Goal: Task Accomplishment & Management: Manage account settings

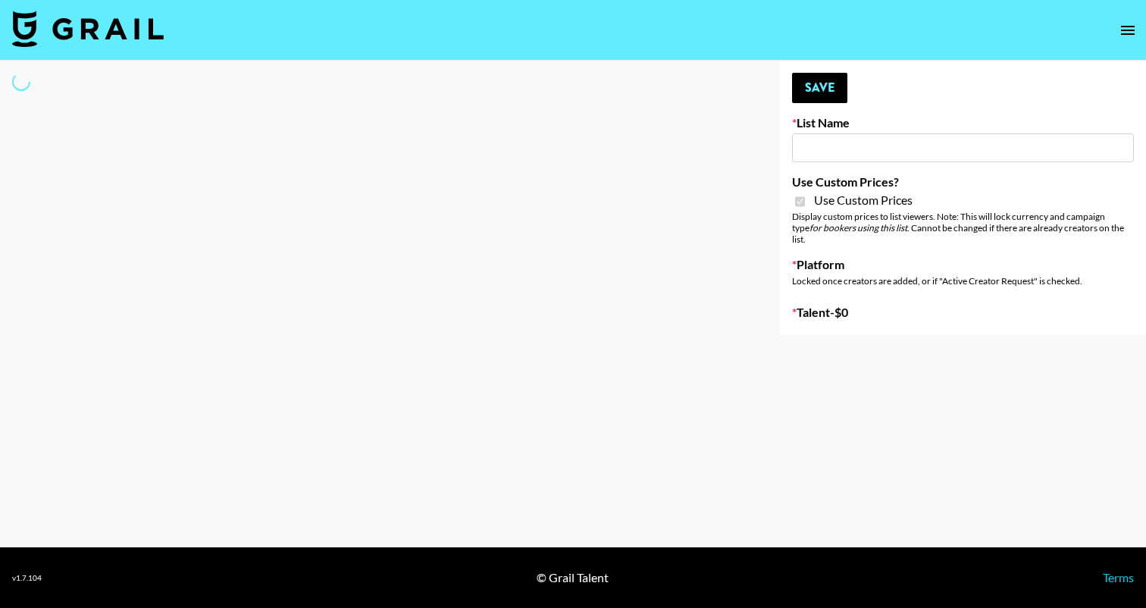
type input "Foreo Q4"
checkbox input "true"
select select "Song"
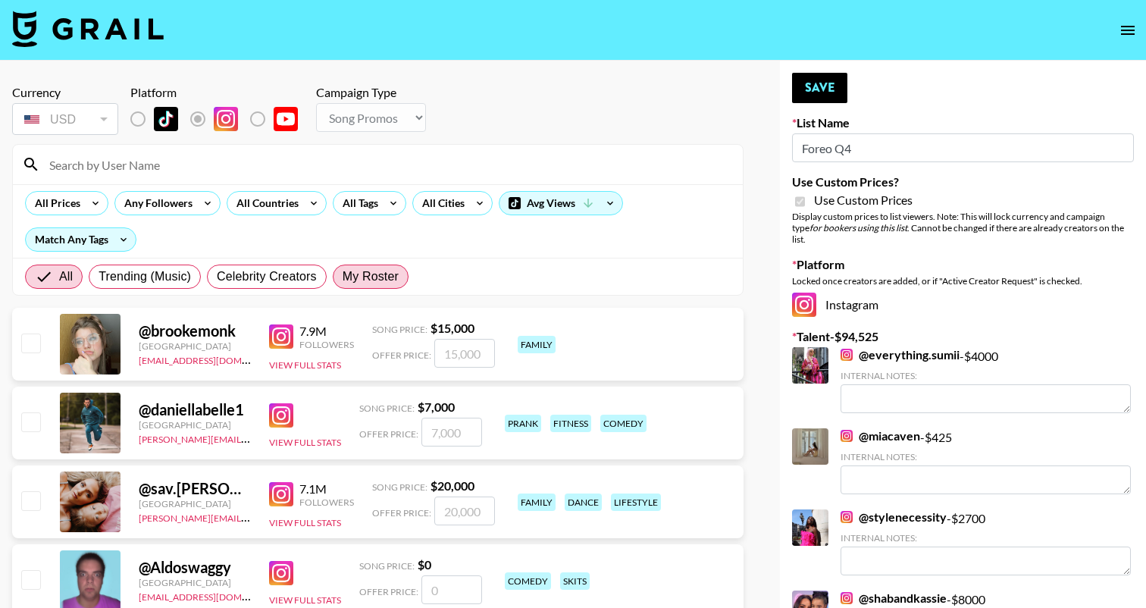
click at [356, 275] on span "My Roster" at bounding box center [371, 277] width 56 height 18
click at [343, 277] on input "My Roster" at bounding box center [343, 277] width 0 height 0
radio input "true"
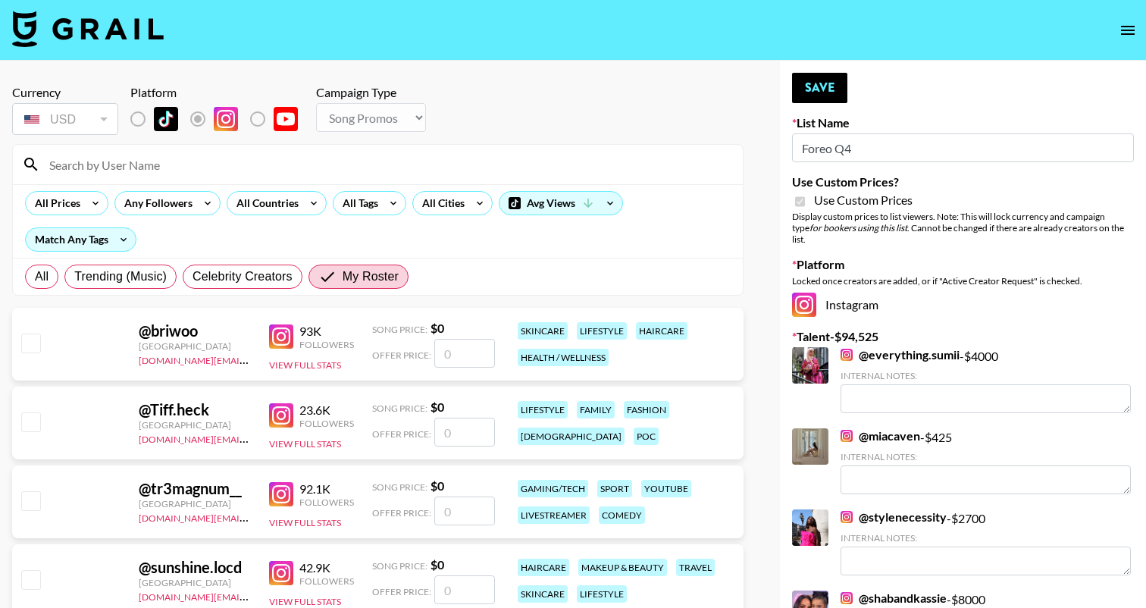
scroll to position [18, 0]
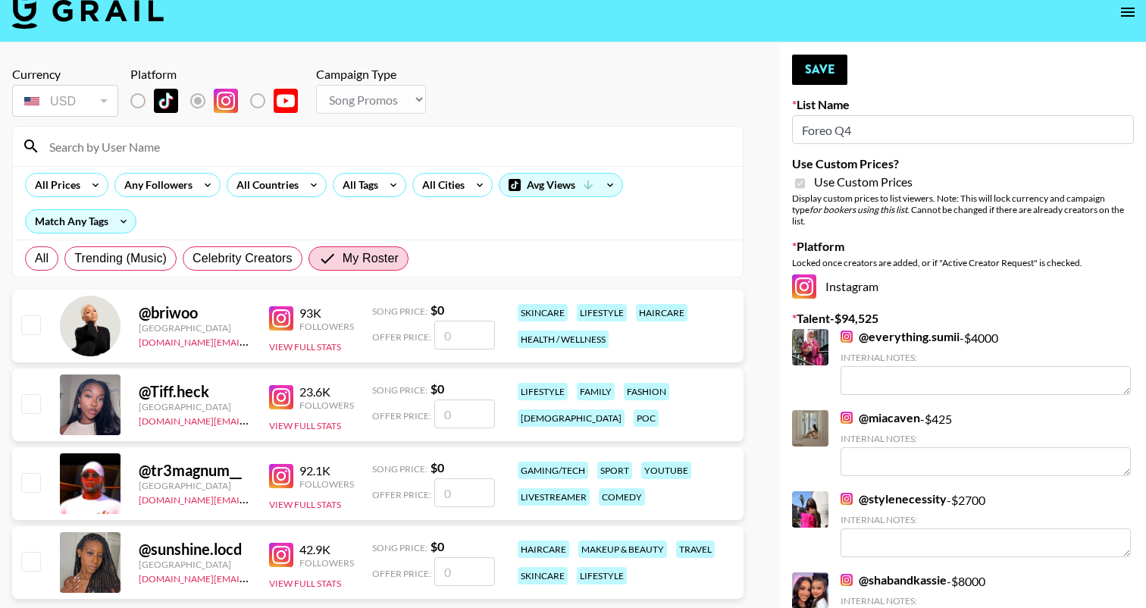
click at [37, 322] on input "checkbox" at bounding box center [30, 324] width 18 height 18
click at [30, 323] on input "checkbox" at bounding box center [30, 324] width 18 height 18
click at [486, 337] on input "number" at bounding box center [464, 335] width 61 height 29
click at [882, 329] on link "@ everything.sumii" at bounding box center [900, 336] width 119 height 15
click at [471, 334] on input "number" at bounding box center [464, 335] width 61 height 29
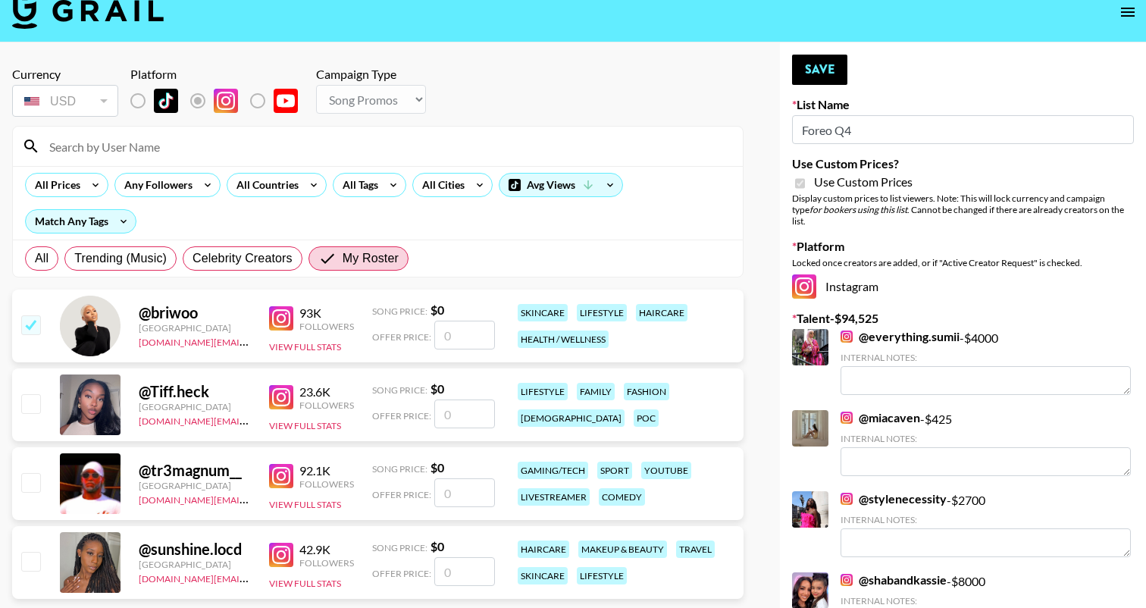
checkbox input "true"
type input "3500"
click at [538, 282] on section "Currency USD USD ​ Platform Campaign Type Choose Type... Song Promos Brand Prom…" at bounding box center [377, 330] width 731 height 550
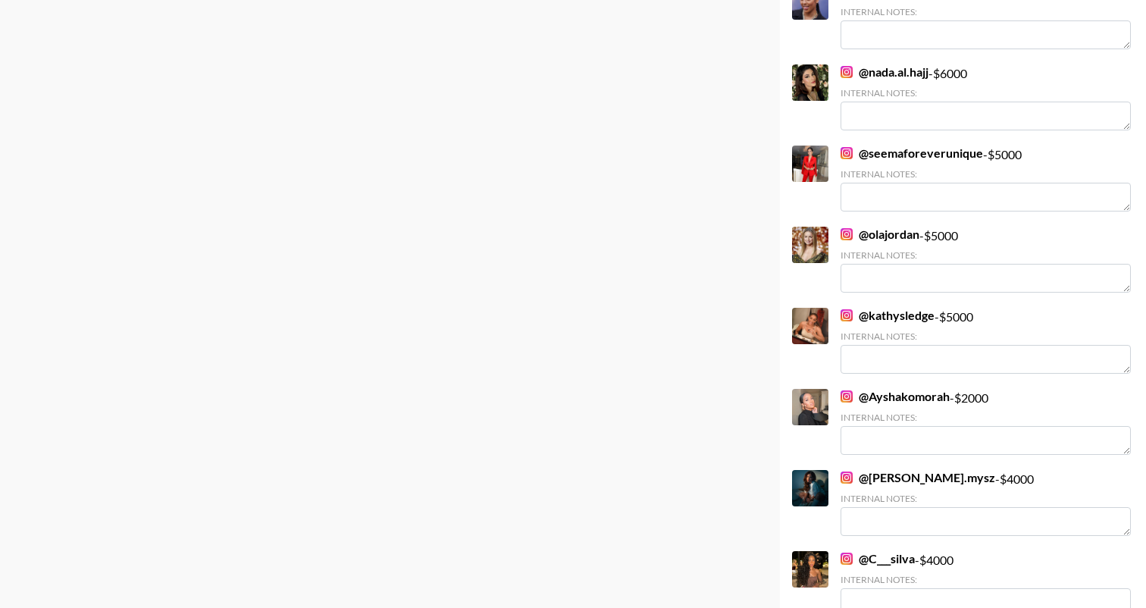
scroll to position [970, 0]
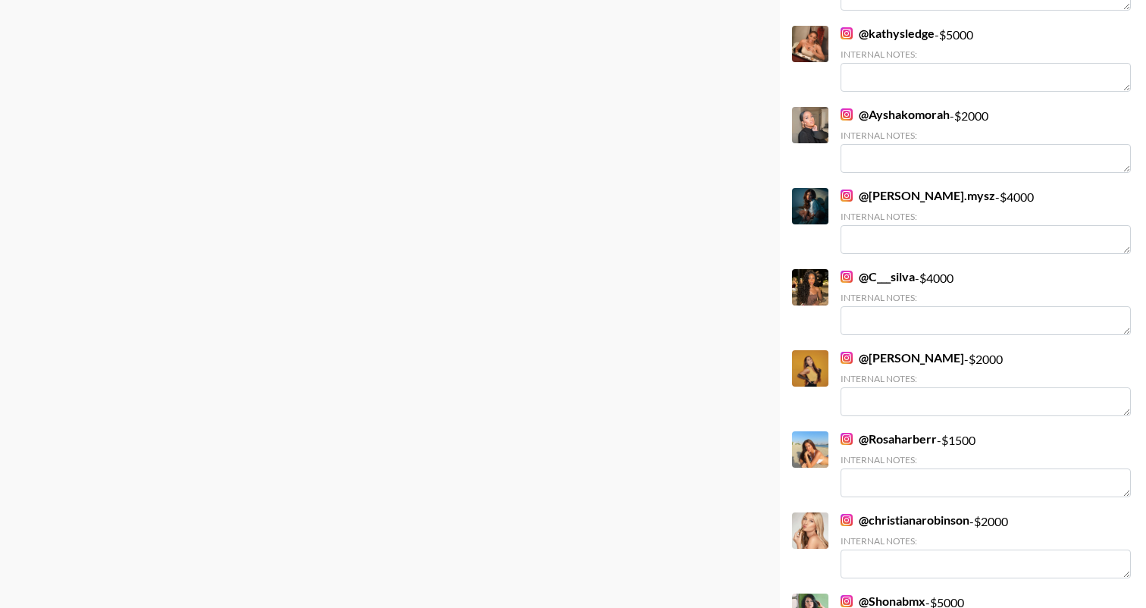
click at [901, 107] on link "@ Ayshakomorah" at bounding box center [895, 114] width 109 height 15
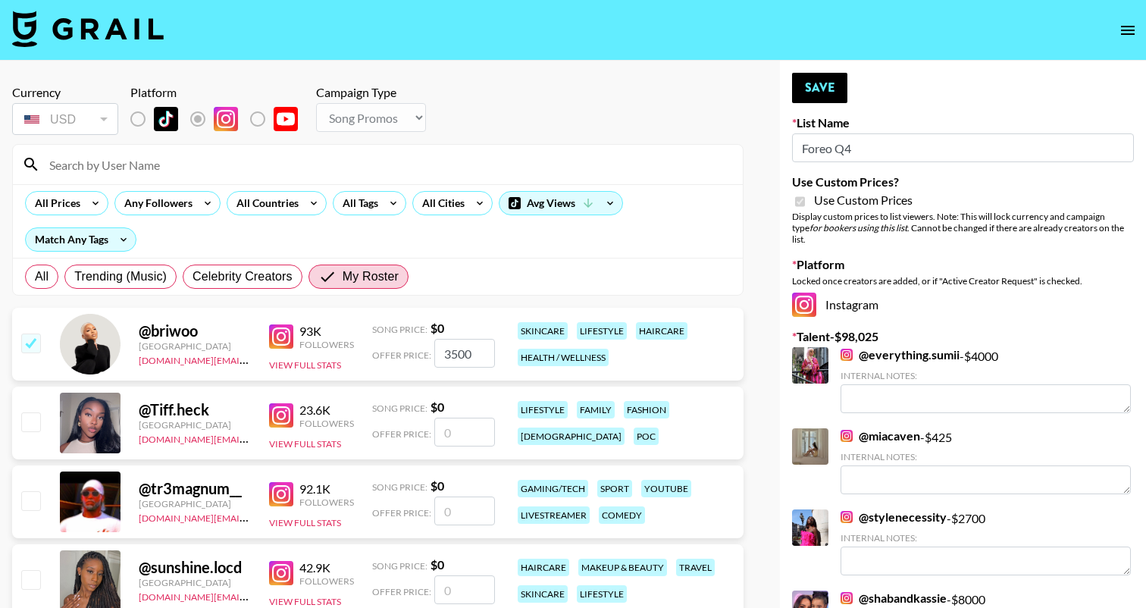
scroll to position [0, 0]
click at [819, 90] on button "Save" at bounding box center [819, 88] width 55 height 30
radio input "true"
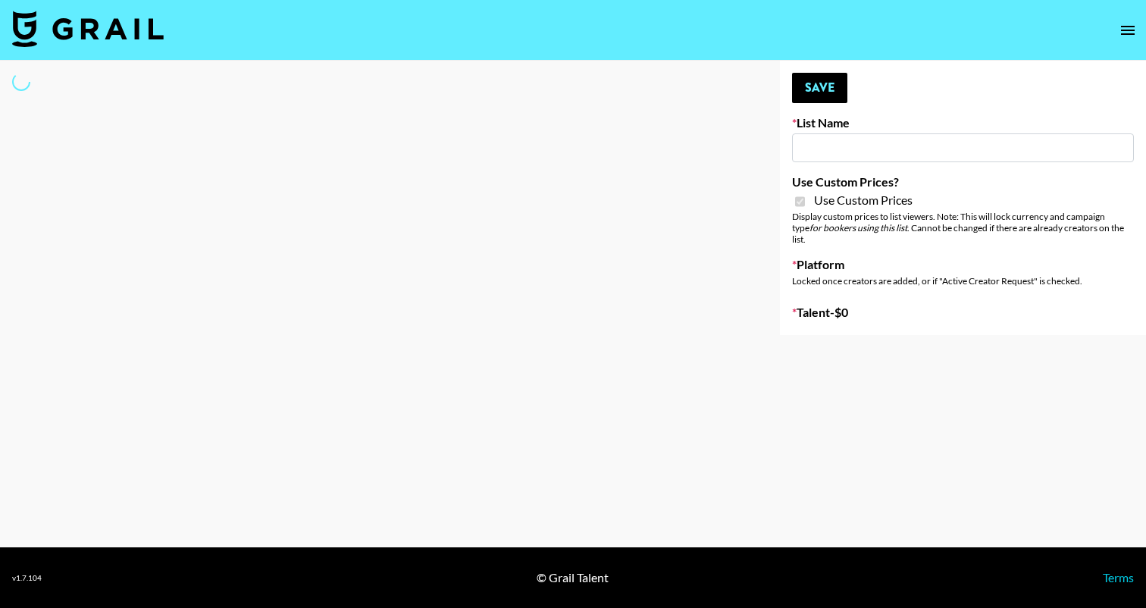
type input "FlexiSpot (Japanese Joinery Bed)"
checkbox input "true"
select select "Brand"
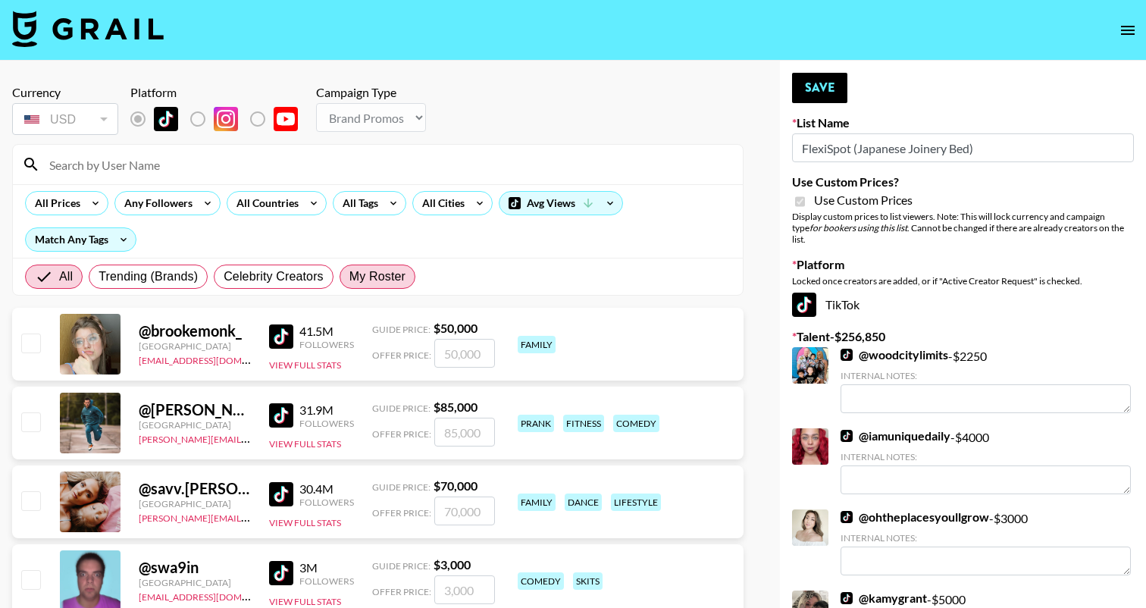
click at [393, 283] on span "My Roster" at bounding box center [377, 277] width 56 height 18
click at [349, 277] on input "My Roster" at bounding box center [349, 277] width 0 height 0
radio input "true"
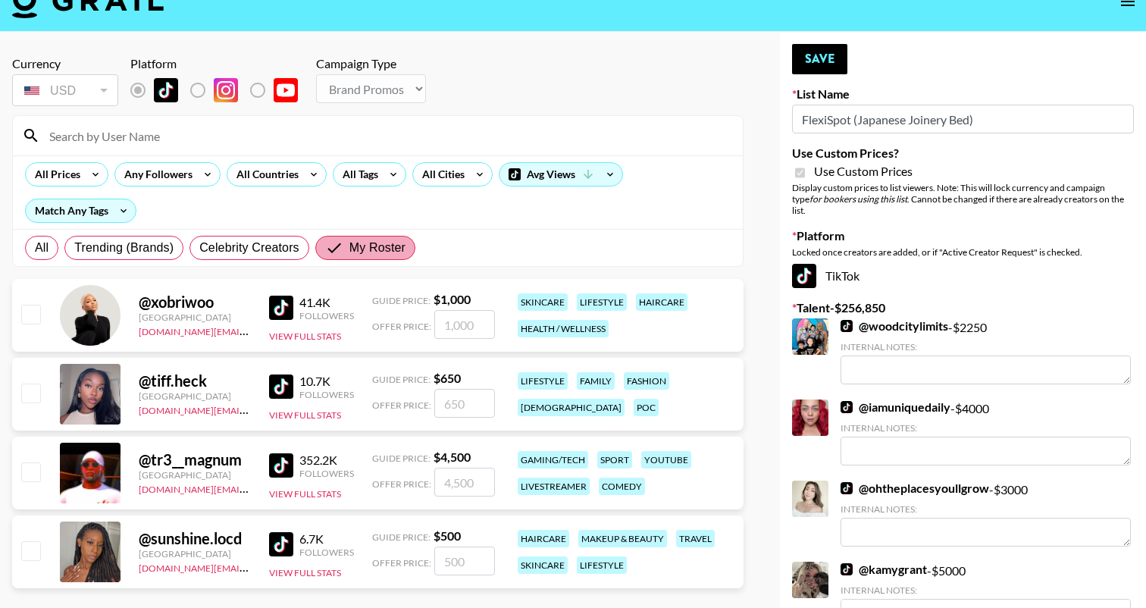
scroll to position [54, 0]
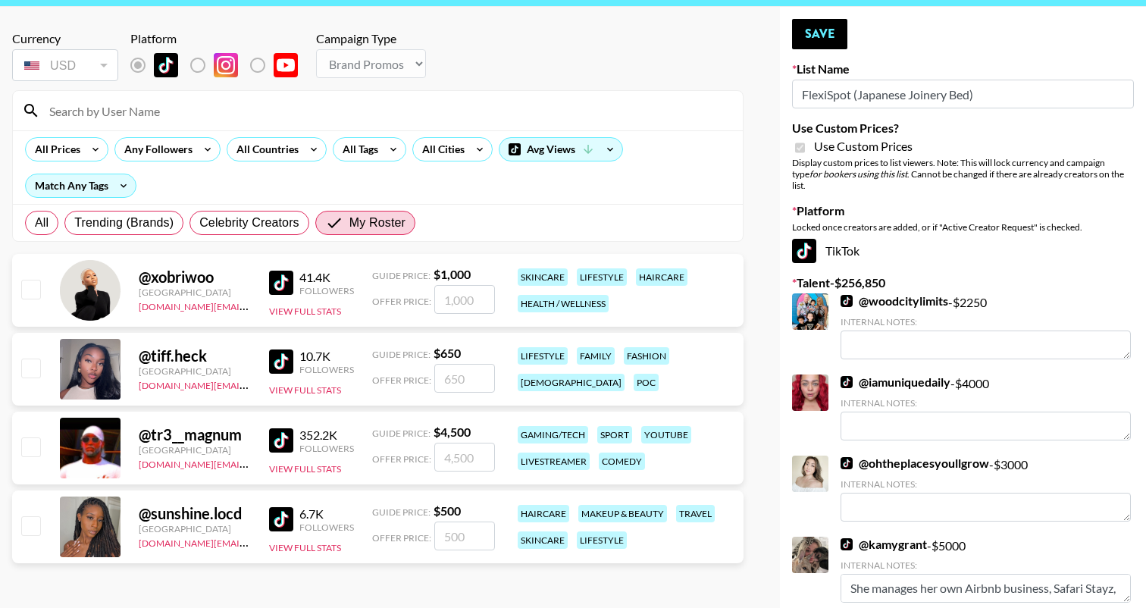
click at [29, 374] on input "checkbox" at bounding box center [30, 368] width 18 height 18
checkbox input "true"
click at [456, 378] on input "650" at bounding box center [464, 378] width 61 height 29
type input "60"
checkbox input "false"
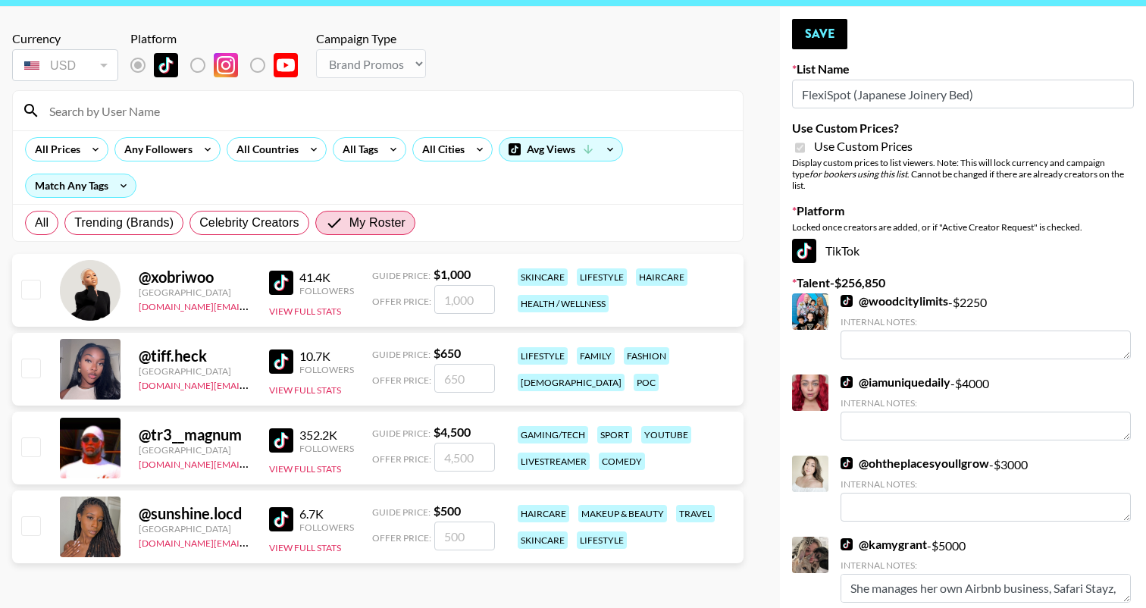
checkbox input "true"
type input "8"
checkbox input "false"
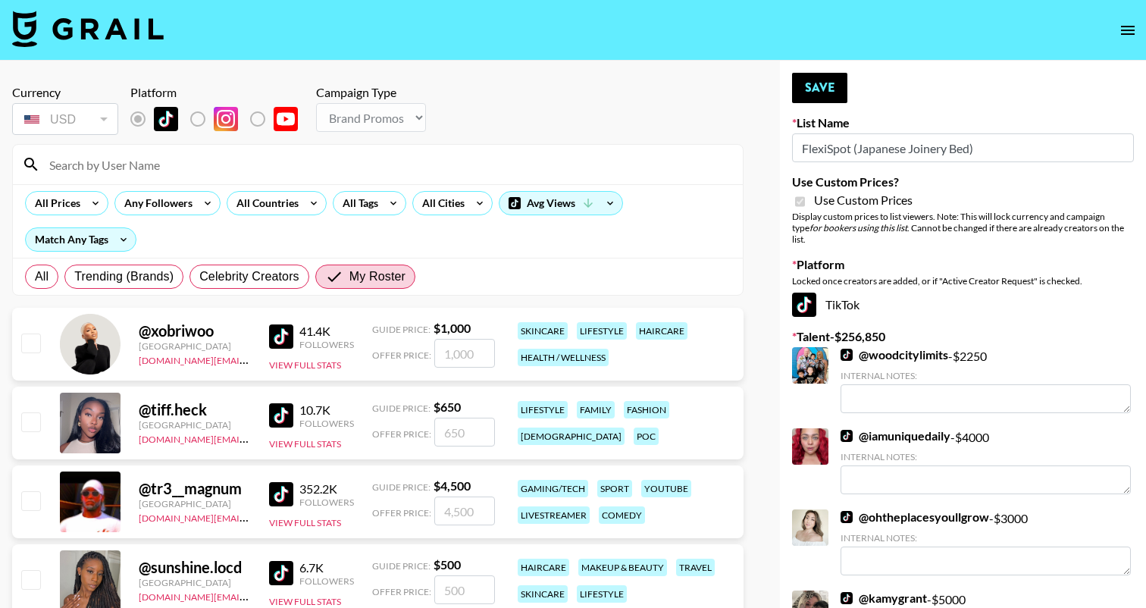
scroll to position [0, 0]
checkbox input "true"
type input "1500"
click at [479, 402] on div "Guide Price: $ 650" at bounding box center [433, 406] width 123 height 15
click at [831, 83] on button "Save" at bounding box center [819, 88] width 55 height 30
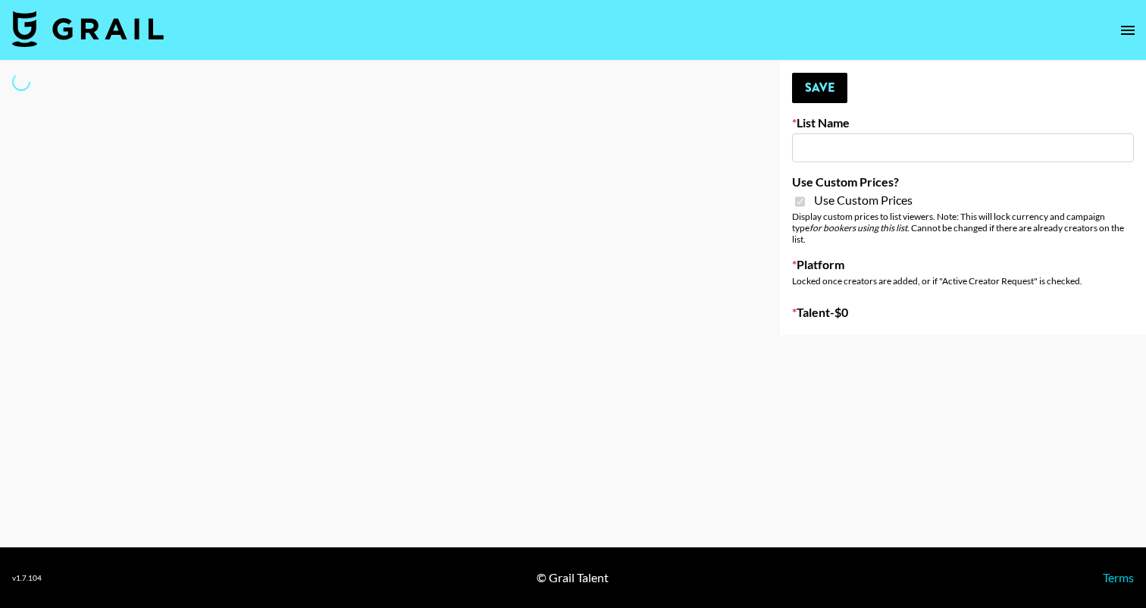
select select "Brand"
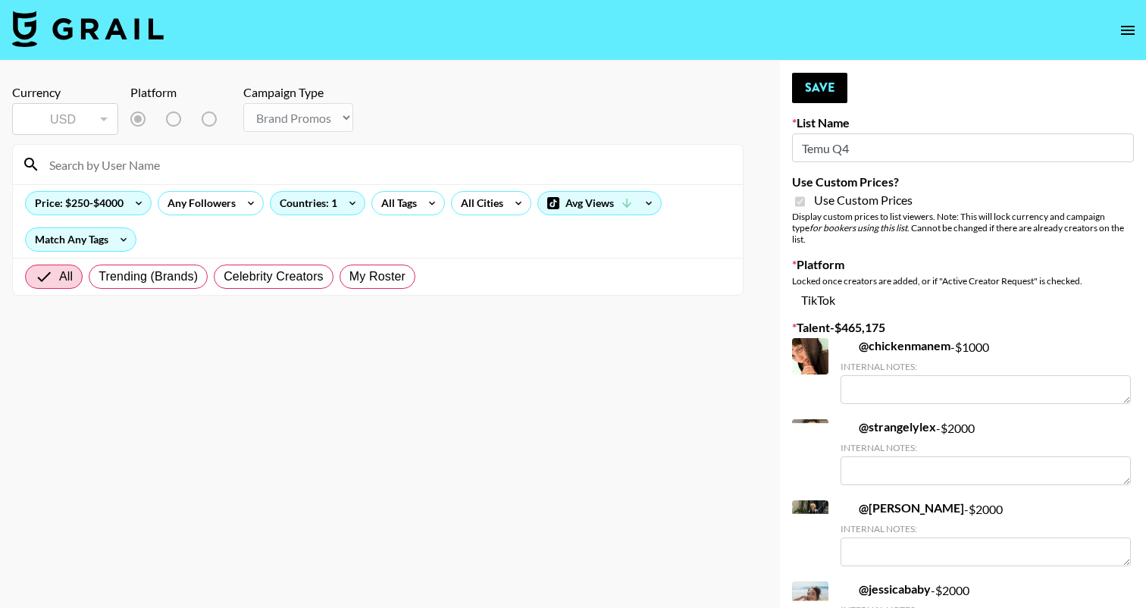
type input "Temu Q4"
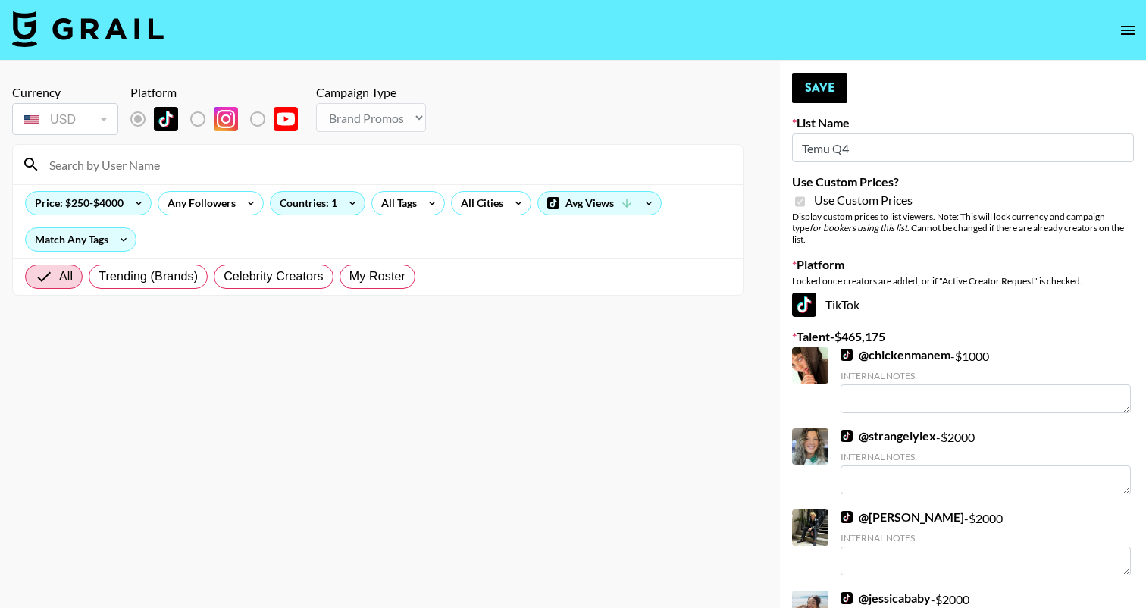
checkbox input "true"
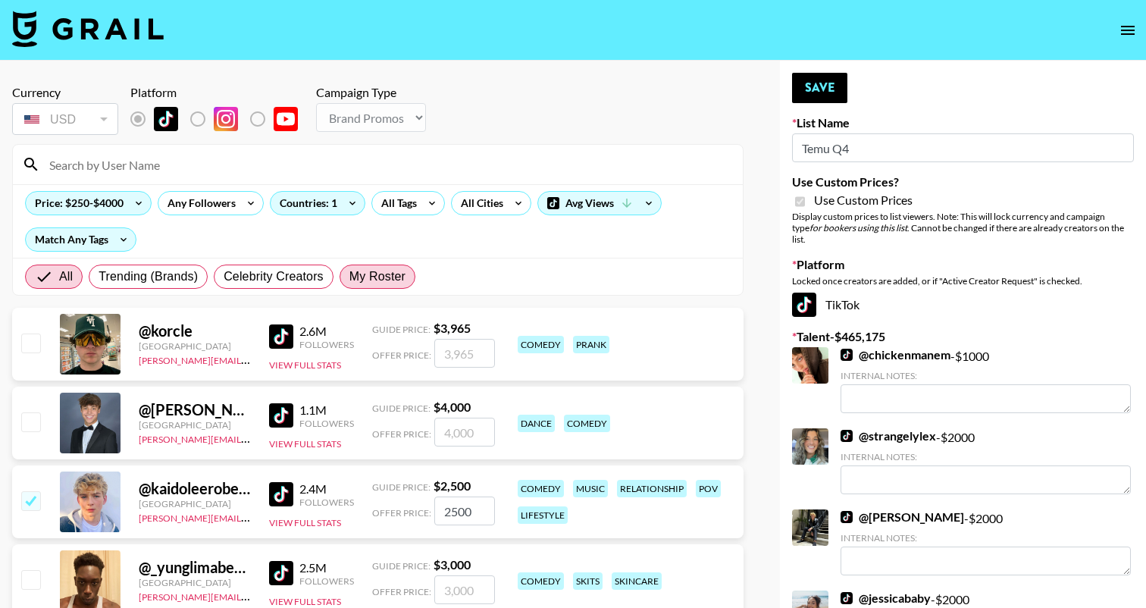
click at [363, 274] on span "My Roster" at bounding box center [377, 277] width 56 height 18
click at [349, 277] on input "My Roster" at bounding box center [349, 277] width 0 height 0
radio input "true"
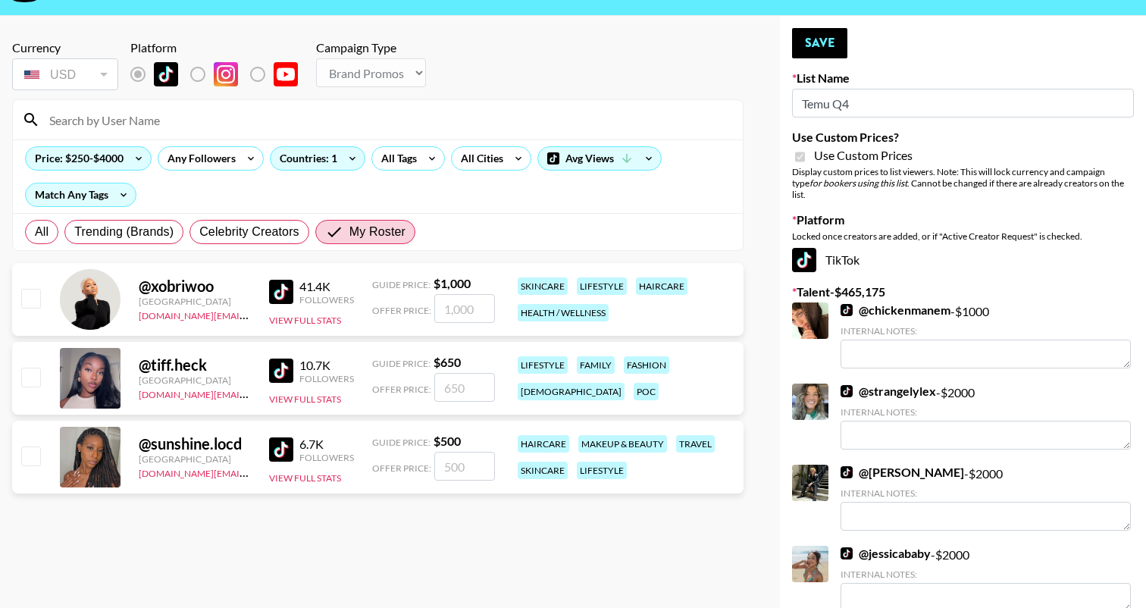
scroll to position [42, 0]
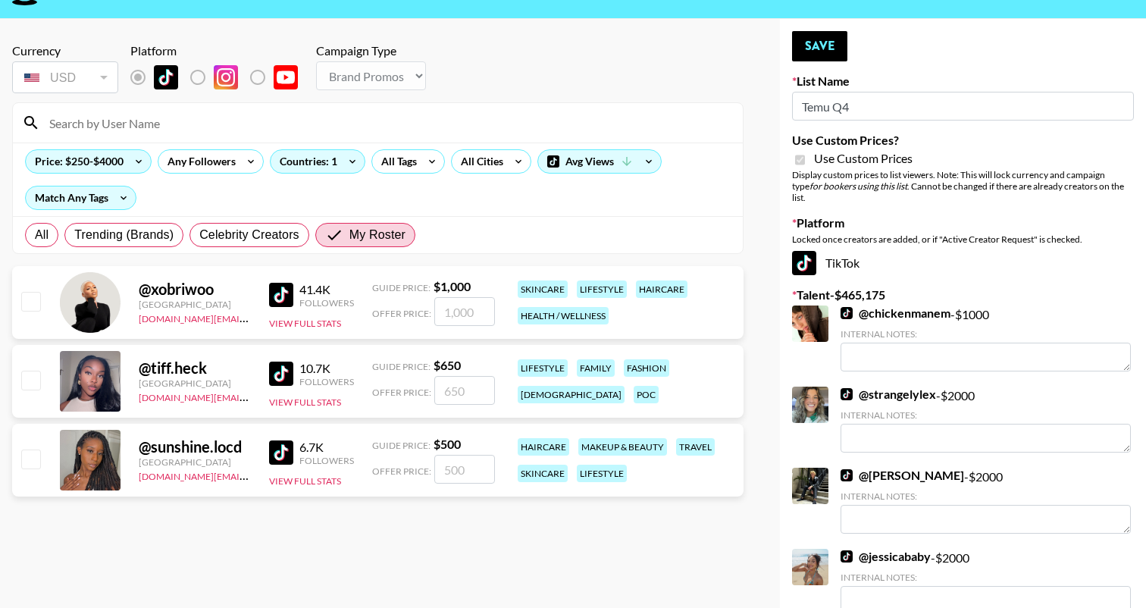
click at [30, 300] on input "checkbox" at bounding box center [30, 301] width 18 height 18
checkbox input "true"
type input "1000"
click at [26, 377] on input "checkbox" at bounding box center [30, 380] width 18 height 18
checkbox input "true"
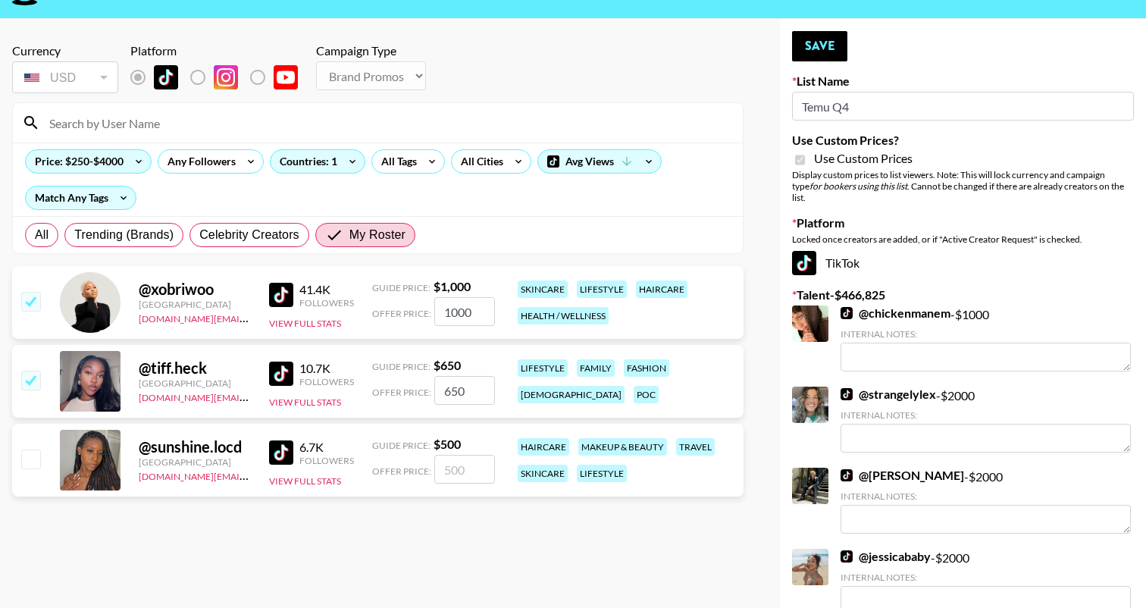
type input "650"
click at [39, 462] on input "checkbox" at bounding box center [30, 458] width 18 height 18
checkbox input "true"
type input "500"
click at [451, 315] on input "1000" at bounding box center [464, 311] width 61 height 29
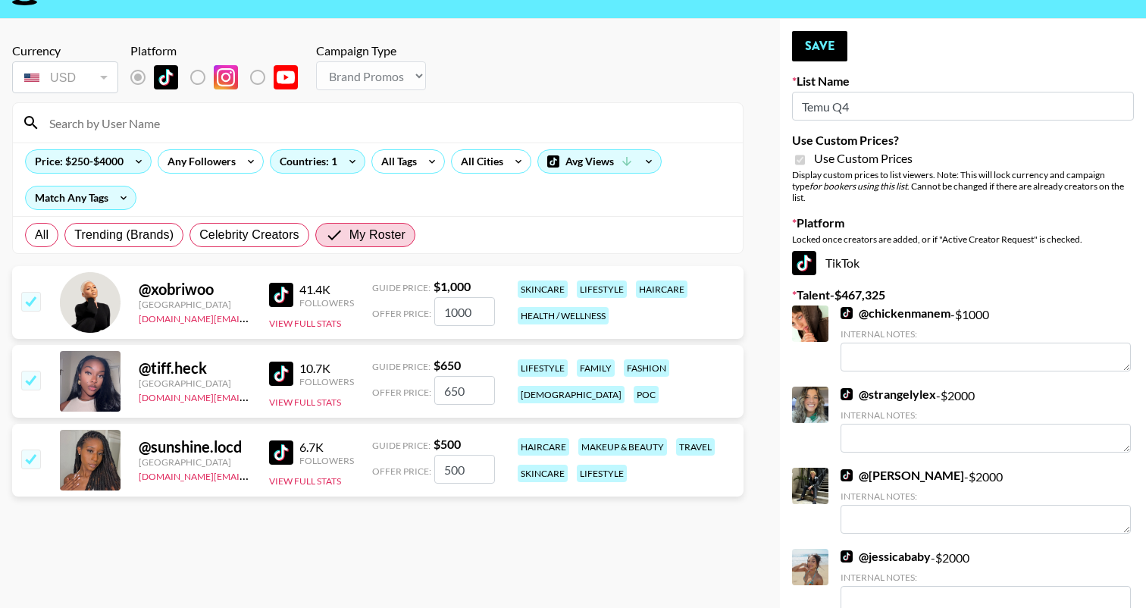
click at [454, 315] on input "1000" at bounding box center [464, 311] width 61 height 29
type input "1200"
click at [454, 385] on input "650" at bounding box center [464, 390] width 61 height 29
type input "60"
checkbox input "false"
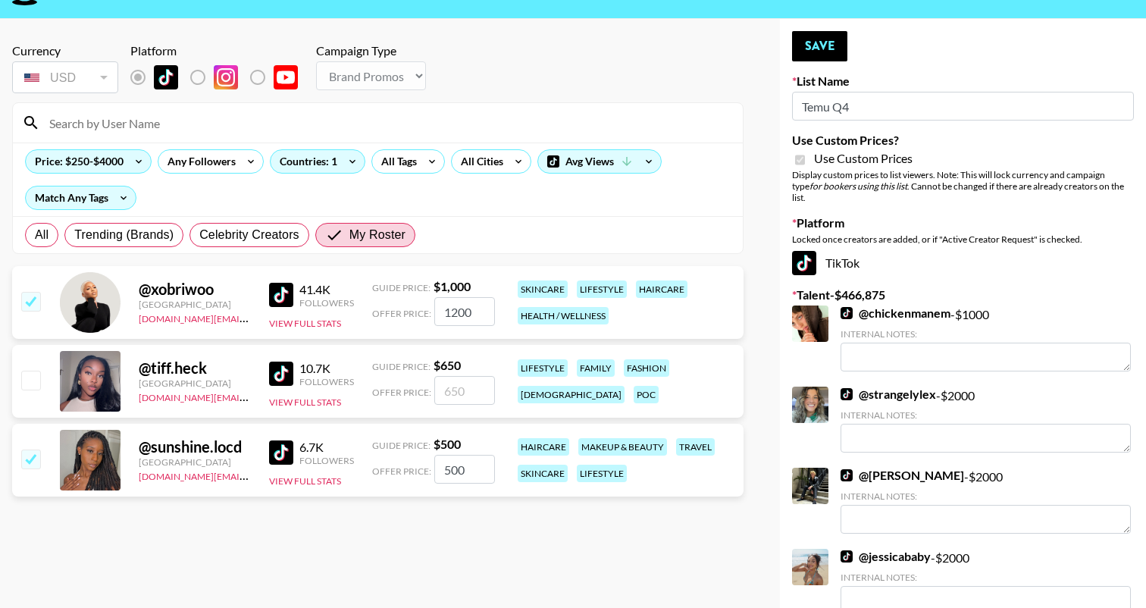
checkbox input "true"
type input "800"
click at [444, 468] on input "500" at bounding box center [464, 469] width 61 height 29
checkbox input "false"
checkbox input "true"
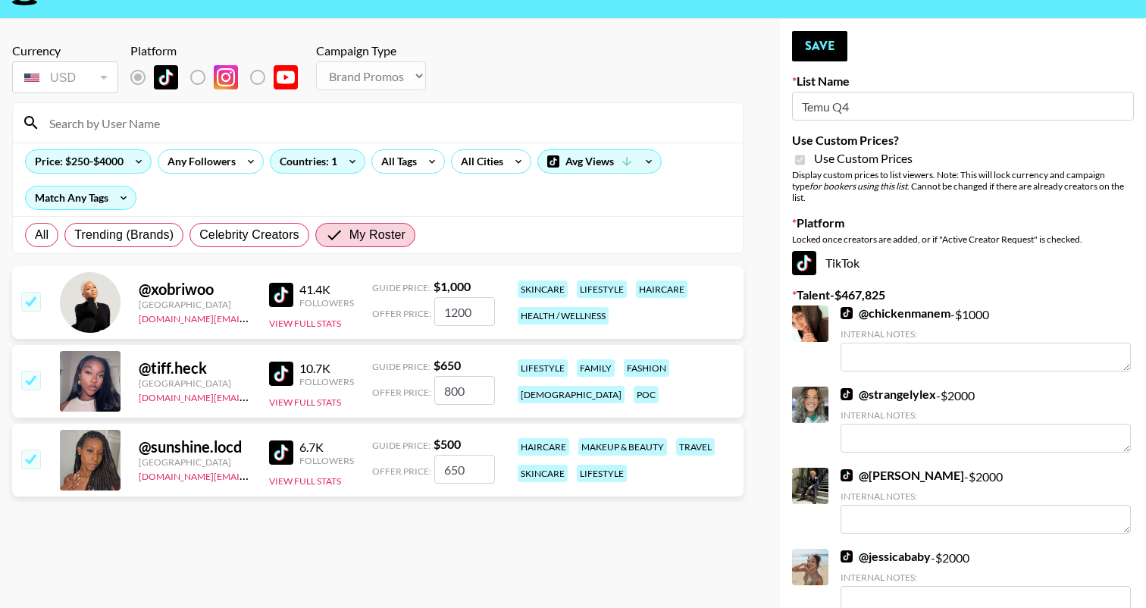
type input "650"
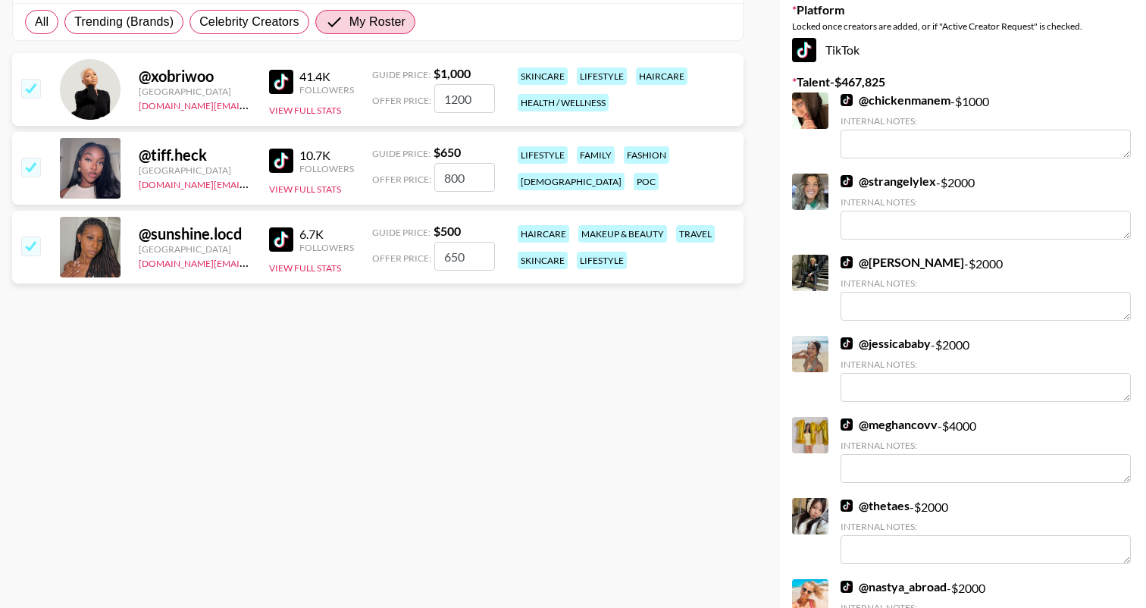
scroll to position [164, 0]
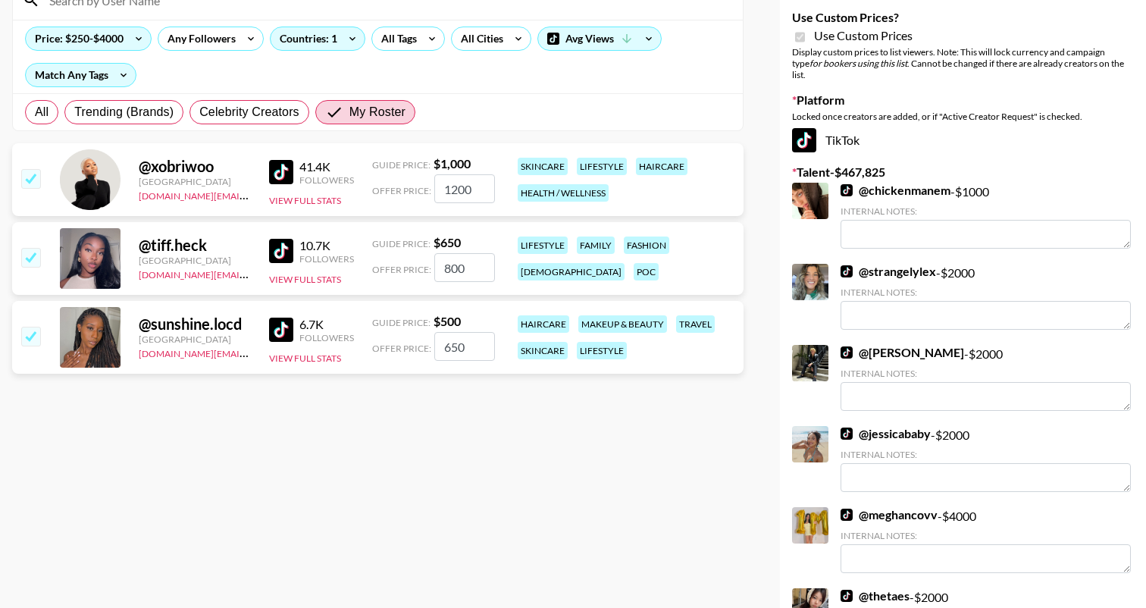
click at [456, 194] on input "1200" at bounding box center [464, 188] width 61 height 29
type input "1500"
drag, startPoint x: 459, startPoint y: 266, endPoint x: 440, endPoint y: 266, distance: 18.2
click at [440, 266] on input "800" at bounding box center [464, 267] width 61 height 29
type input "1000"
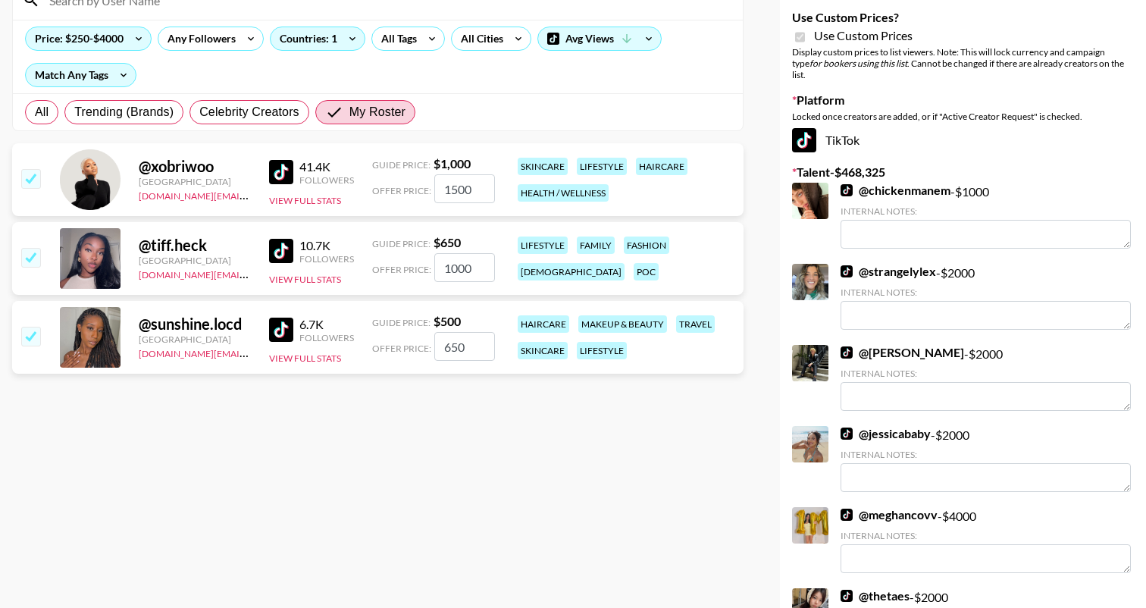
drag, startPoint x: 469, startPoint y: 346, endPoint x: 444, endPoint y: 346, distance: 25.0
click at [445, 346] on input "650" at bounding box center [464, 346] width 61 height 29
type input "6"
checkbox input "false"
checkbox input "true"
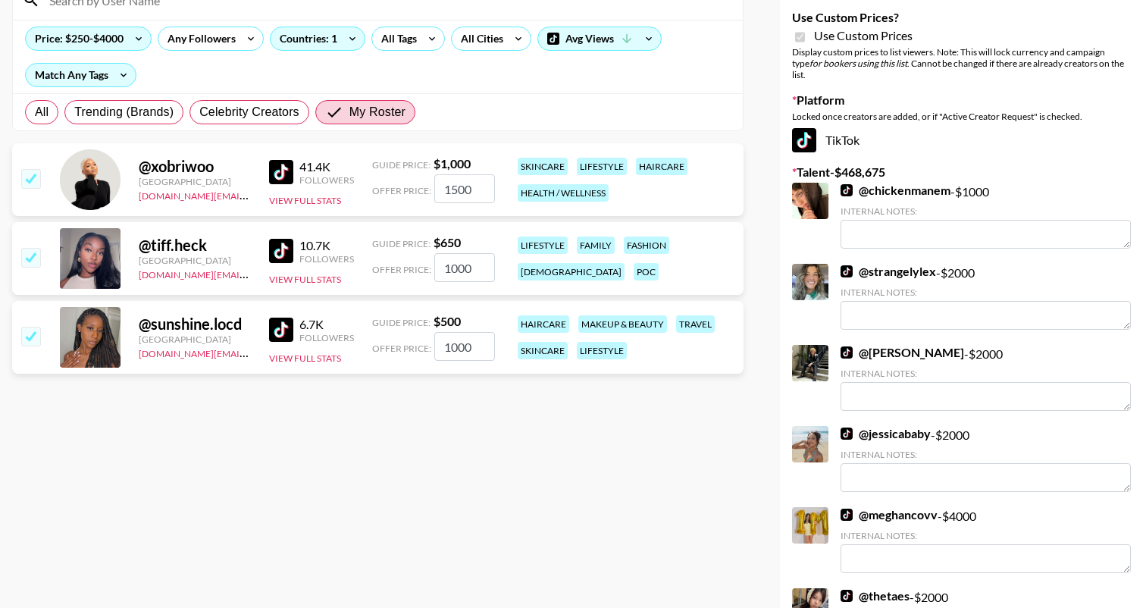
type input "1000"
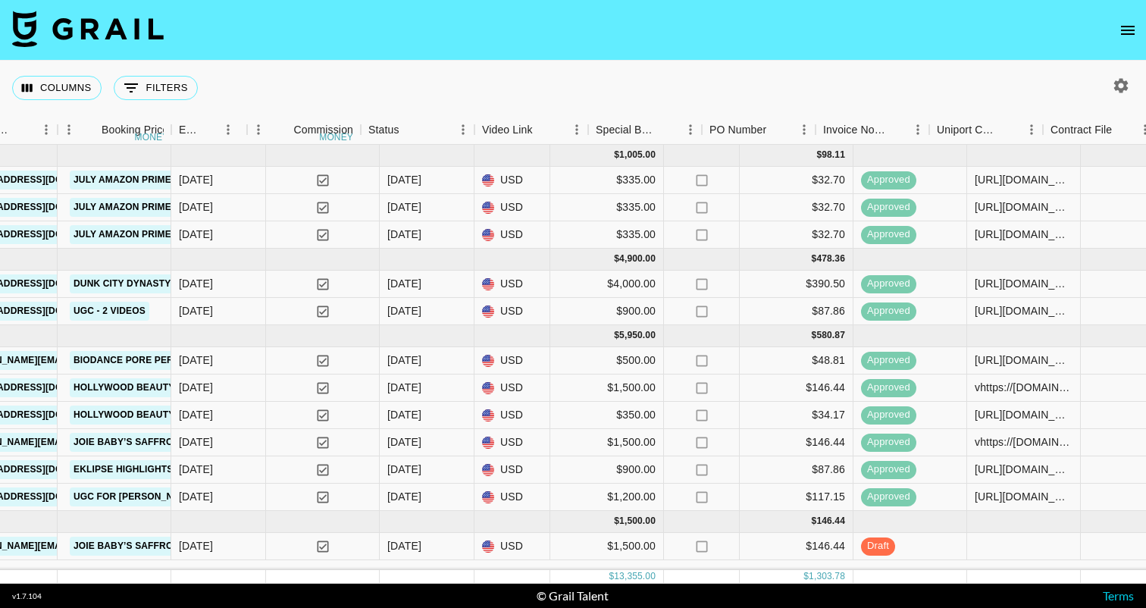
scroll to position [0, 1768]
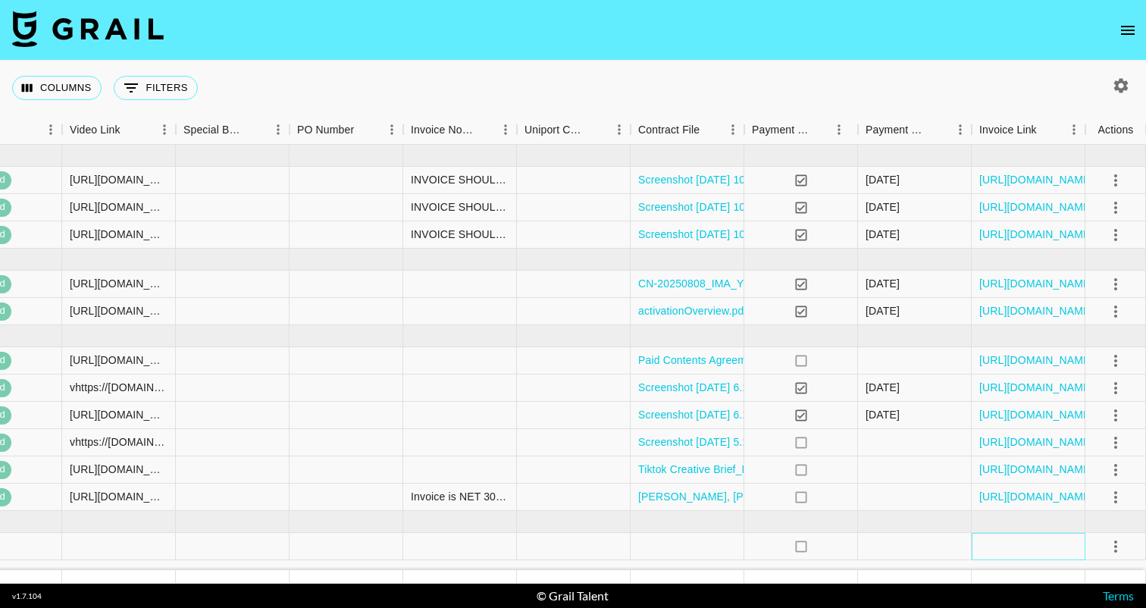
click at [1014, 547] on div at bounding box center [1029, 546] width 114 height 27
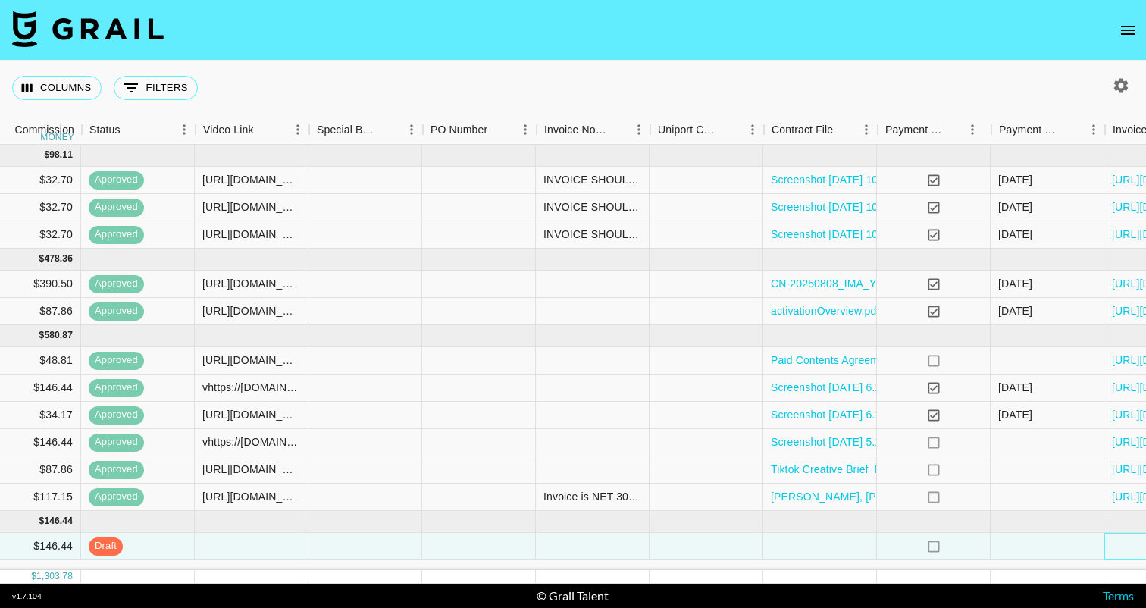
scroll to position [0, 1626]
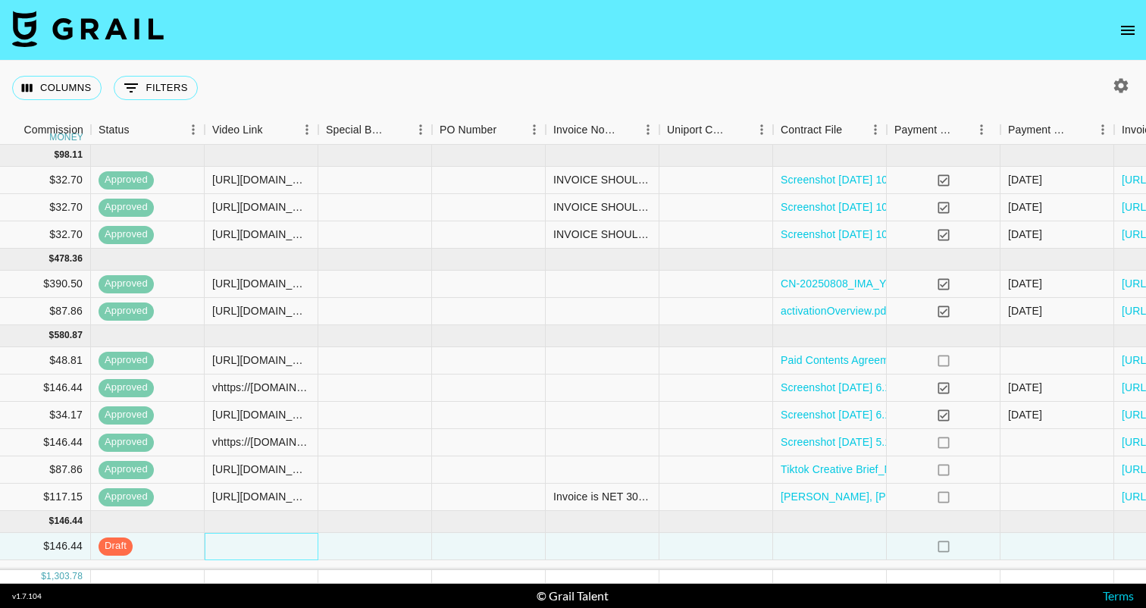
click at [273, 538] on div at bounding box center [262, 546] width 114 height 27
type input "vhttps://[DOMAIN_NAME][URL]"
click at [359, 543] on div at bounding box center [375, 546] width 114 height 27
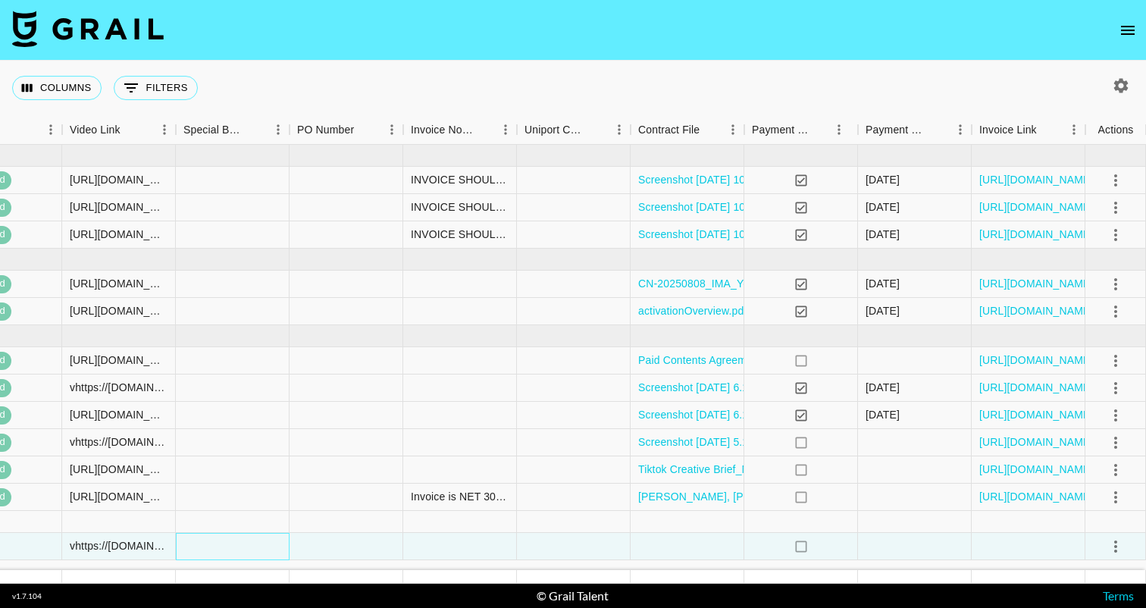
scroll to position [0, 1768]
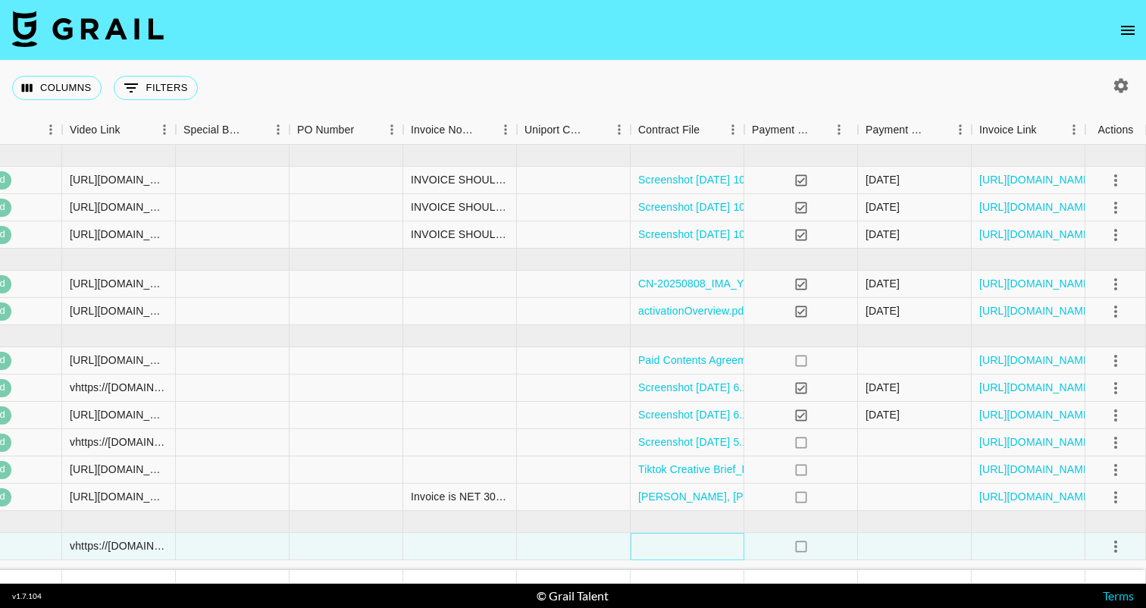
click at [677, 541] on div at bounding box center [688, 546] width 114 height 27
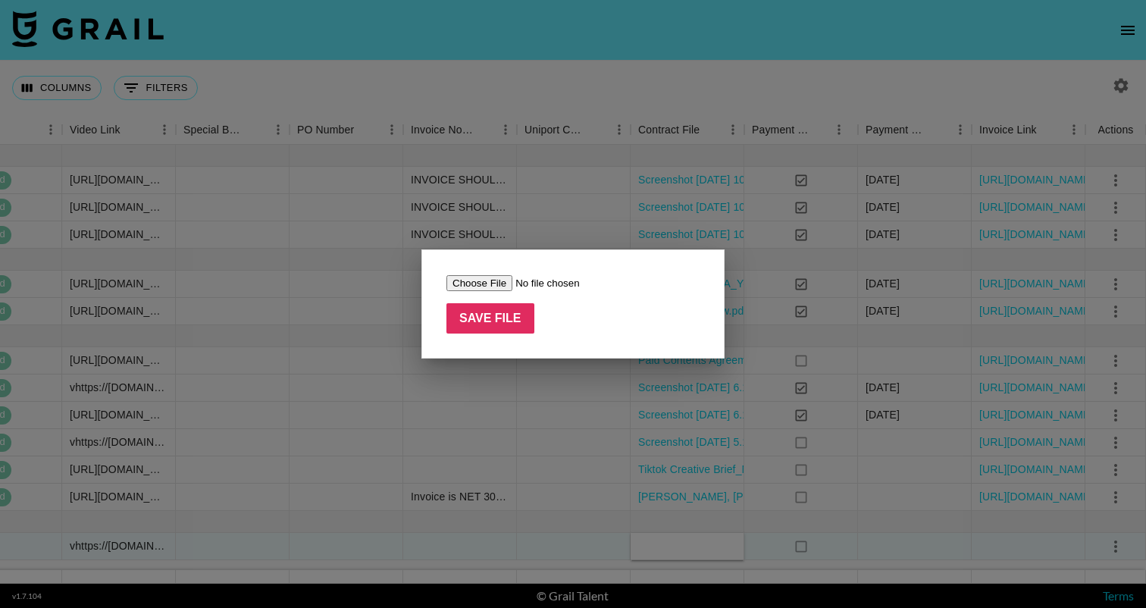
click at [483, 282] on input "file" at bounding box center [542, 283] width 192 height 16
click at [489, 289] on input "file" at bounding box center [542, 283] width 192 height 16
type input "C:\fakepath\Screenshot 2025-10-06 at 1.10.01 PM.png"
click at [494, 324] on input "Save File" at bounding box center [490, 318] width 88 height 30
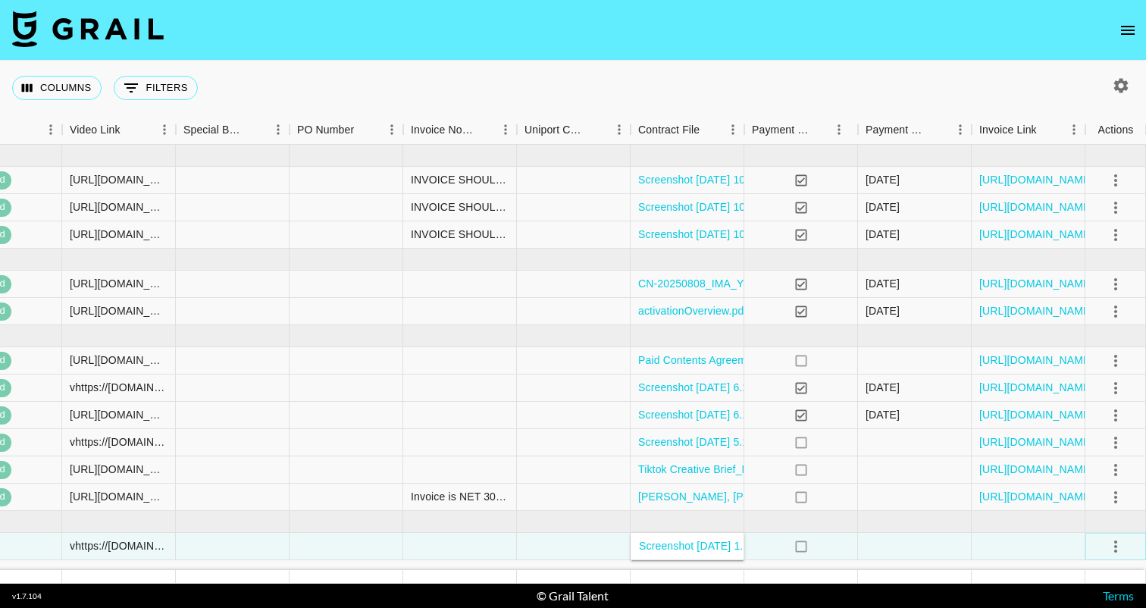
click at [1112, 548] on icon "select merge strategy" at bounding box center [1116, 546] width 18 height 18
click at [1084, 511] on div "Approve" at bounding box center [1083, 514] width 46 height 18
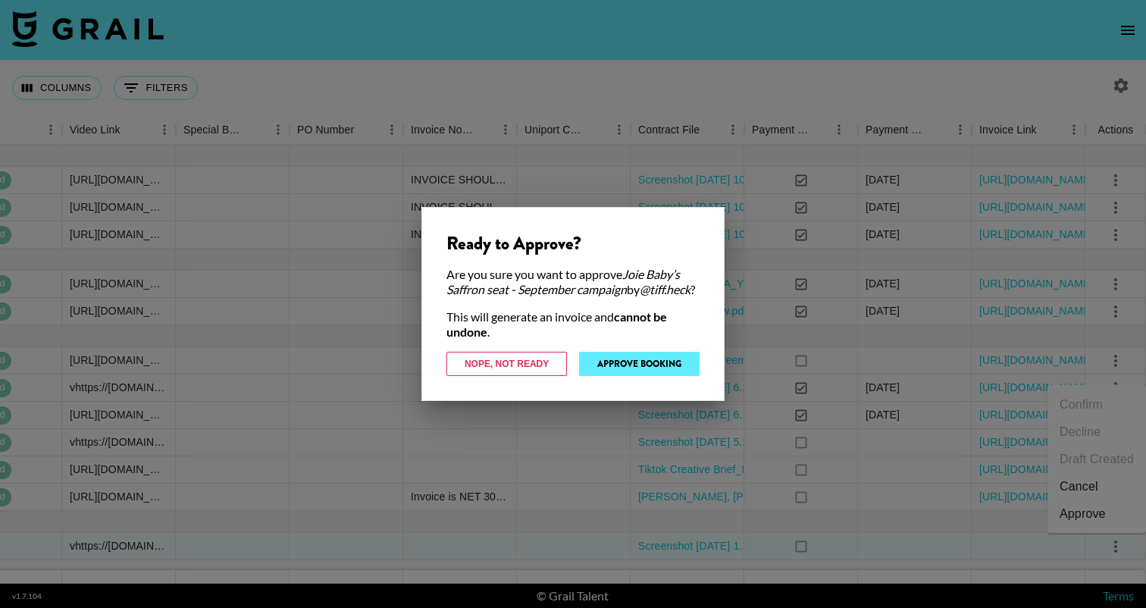
click at [650, 368] on button "Approve Booking" at bounding box center [639, 364] width 121 height 24
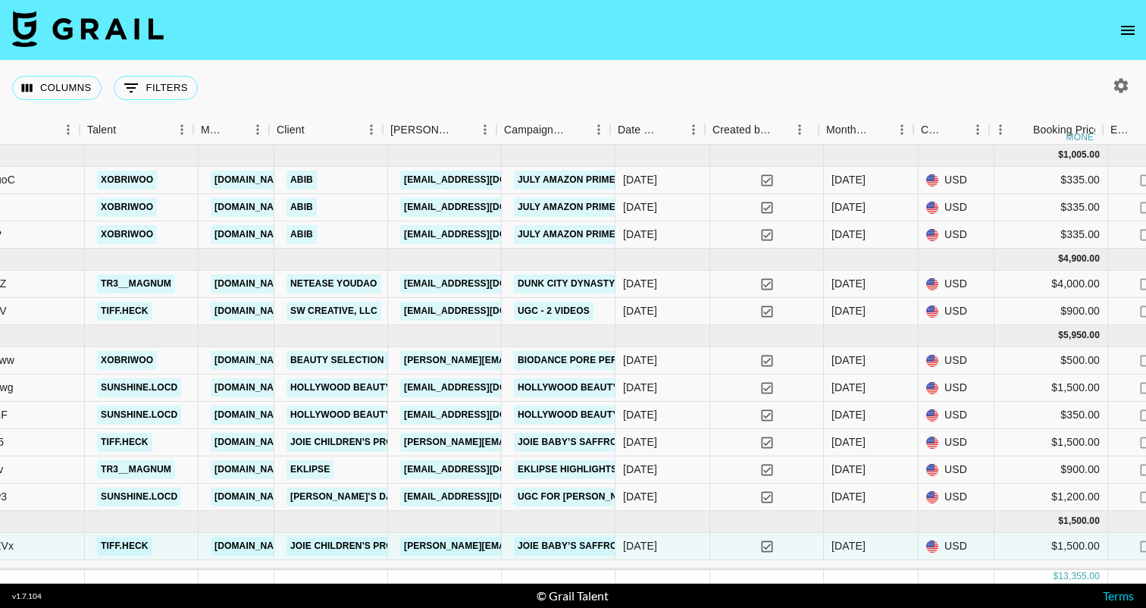
scroll to position [0, 426]
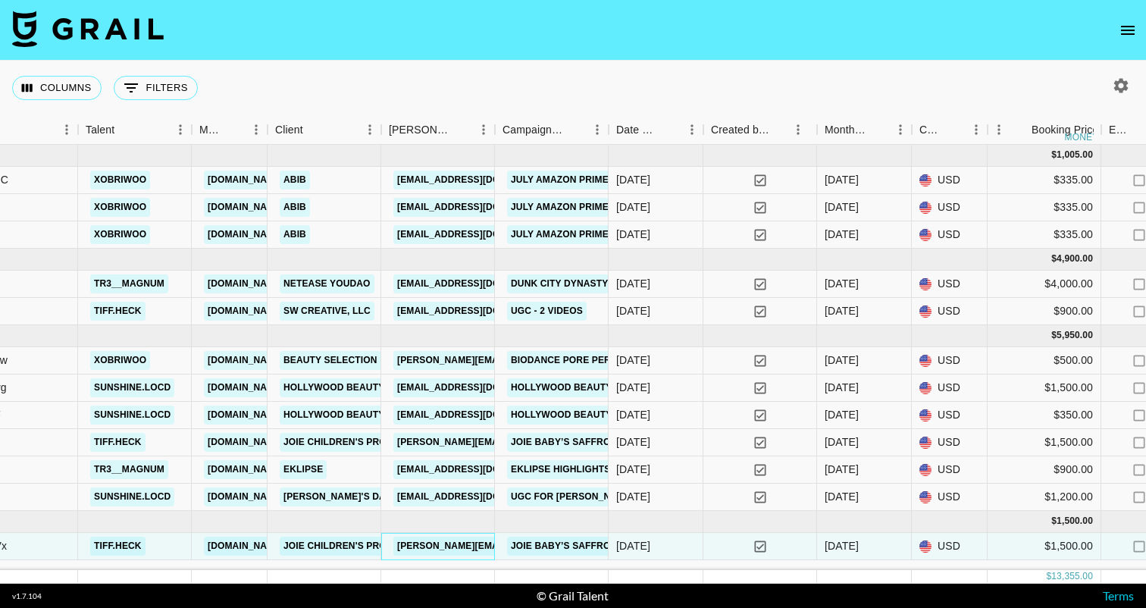
click at [435, 545] on link "Jackie.dotts@joiebaby.com" at bounding box center [555, 546] width 325 height 19
click at [530, 537] on link "Joie Baby’s Saffron seat - September campaign" at bounding box center [636, 546] width 259 height 19
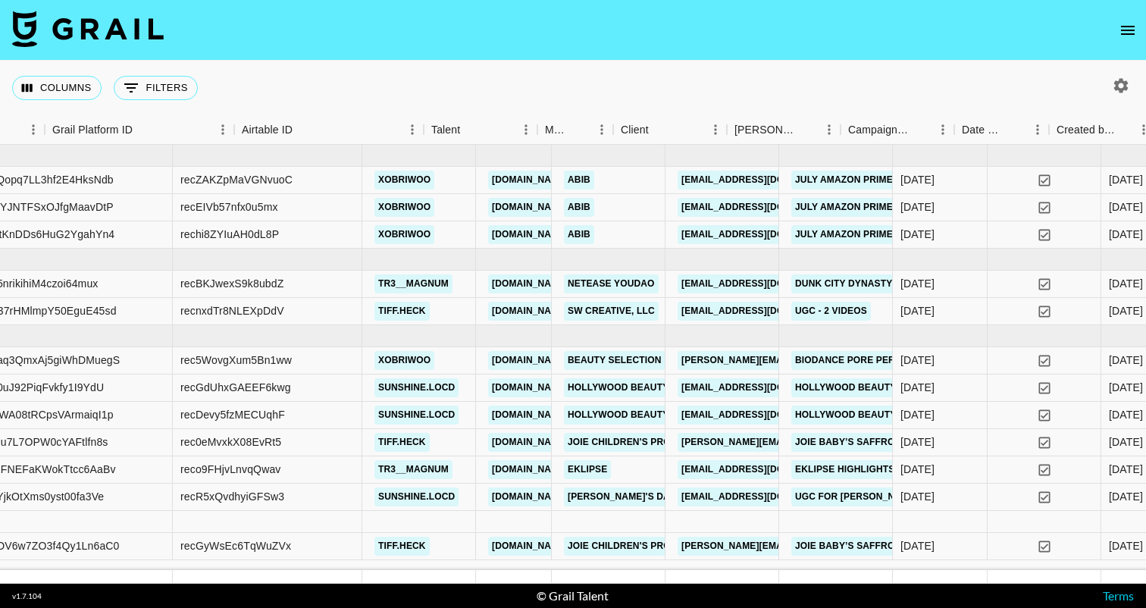
scroll to position [0, 174]
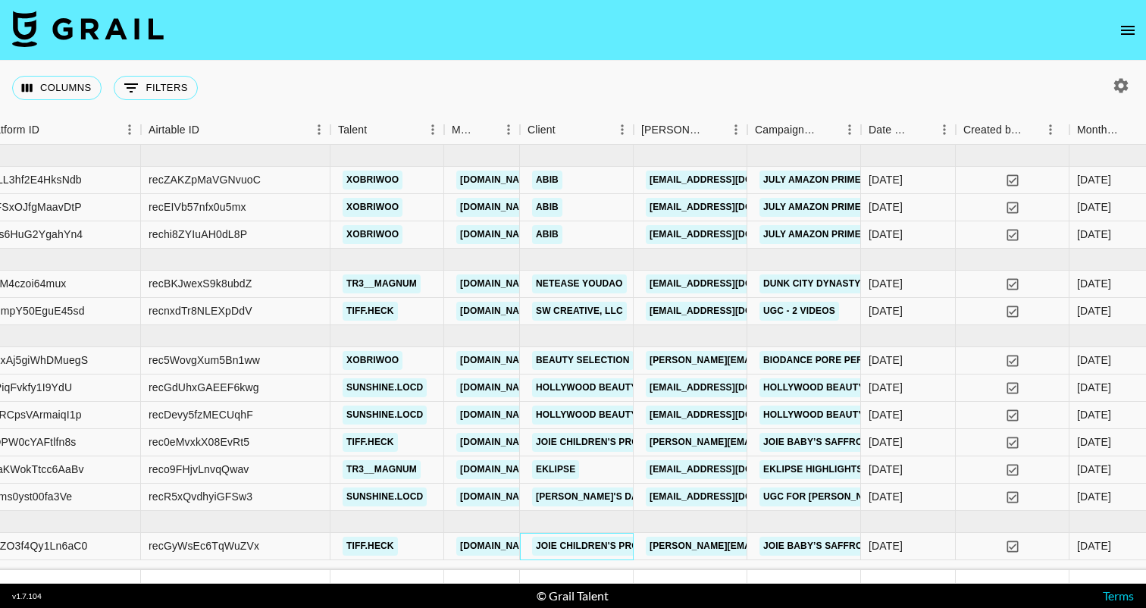
click at [575, 551] on link "Joie Children's Products, Inc." at bounding box center [615, 546] width 166 height 19
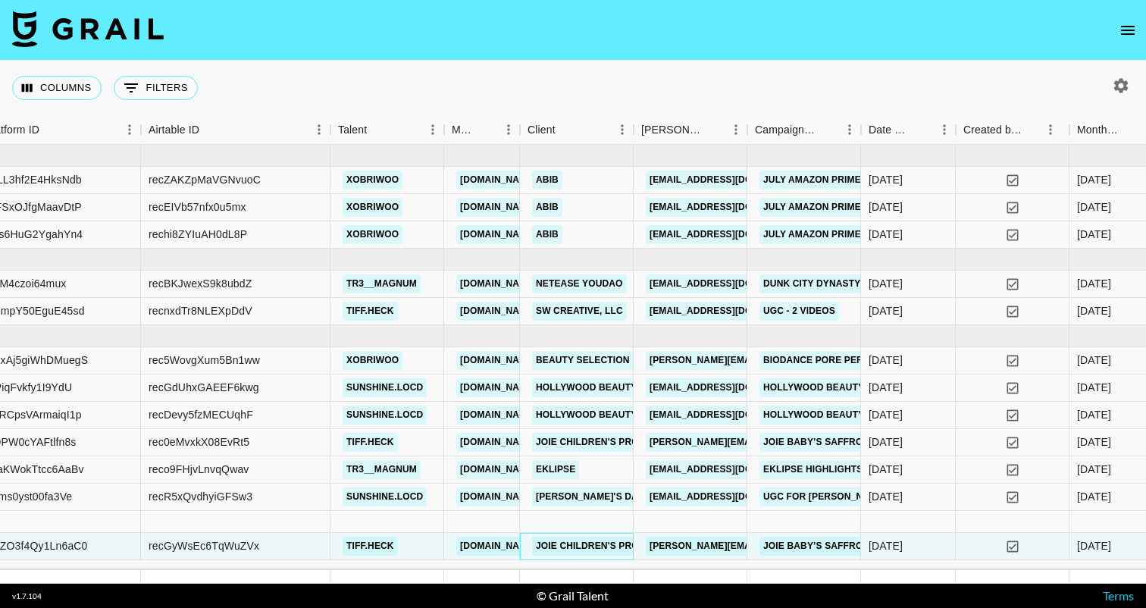
click at [556, 544] on link "Joie Children's Products, Inc." at bounding box center [615, 546] width 166 height 19
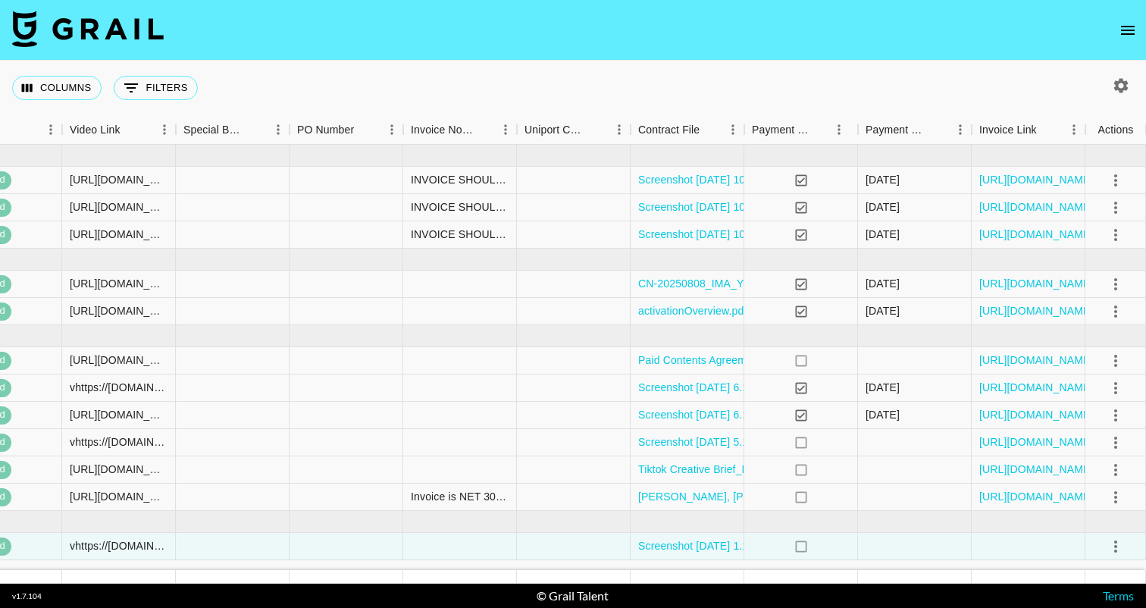
scroll to position [0, 1768]
click at [1118, 550] on icon "select merge strategy" at bounding box center [1116, 546] width 18 height 18
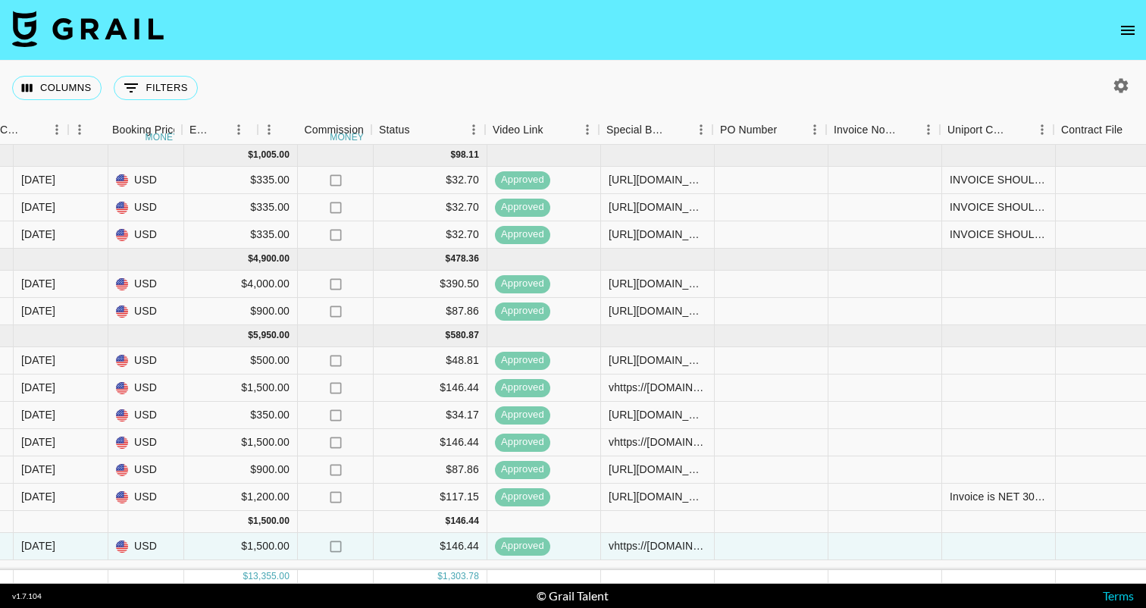
scroll to position [0, 280]
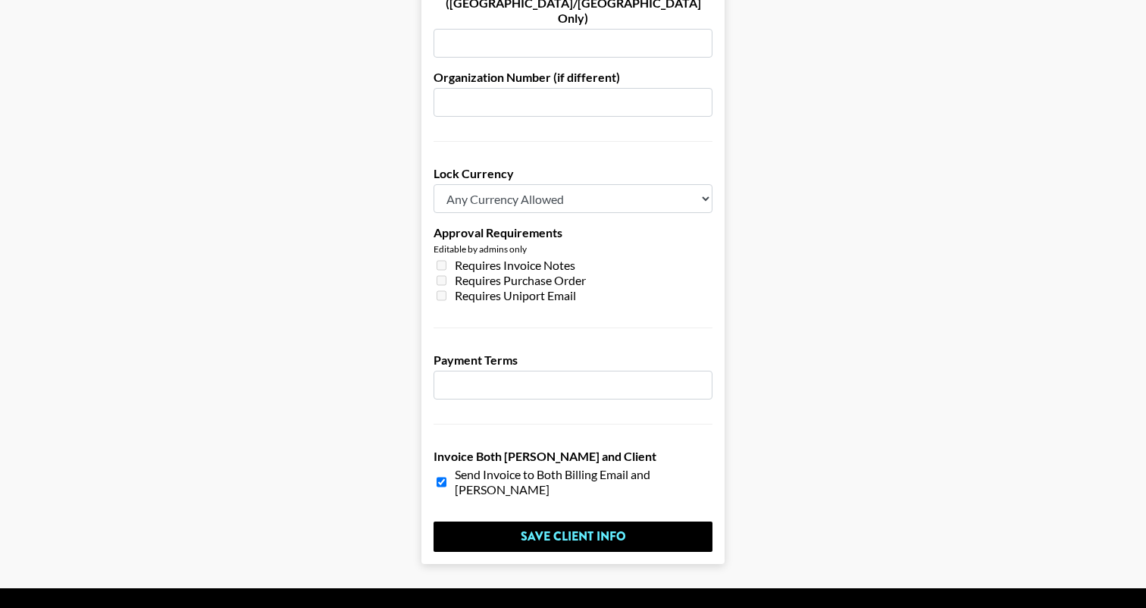
scroll to position [1128, 0]
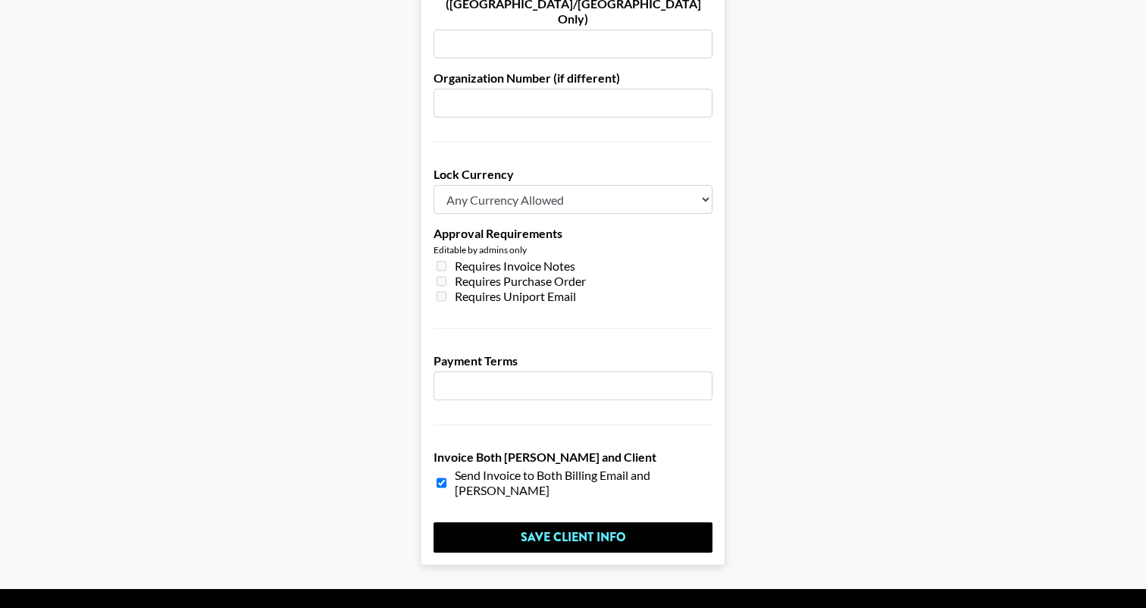
click at [578, 371] on input "number" at bounding box center [573, 385] width 279 height 29
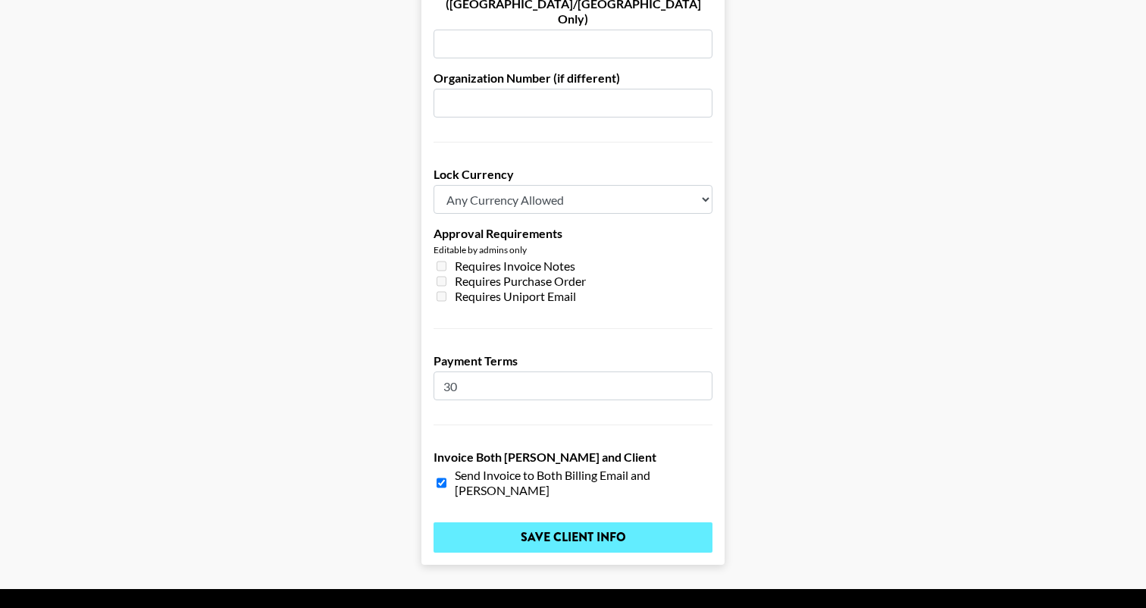
type input "30"
click at [572, 522] on input "Save Client Info" at bounding box center [573, 537] width 279 height 30
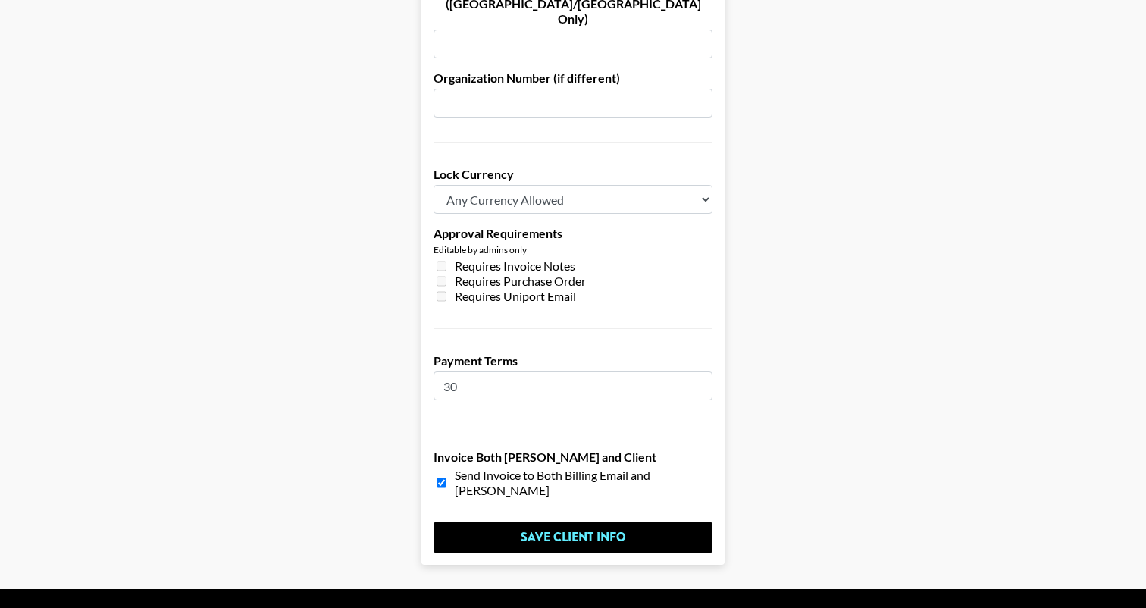
scroll to position [0, 0]
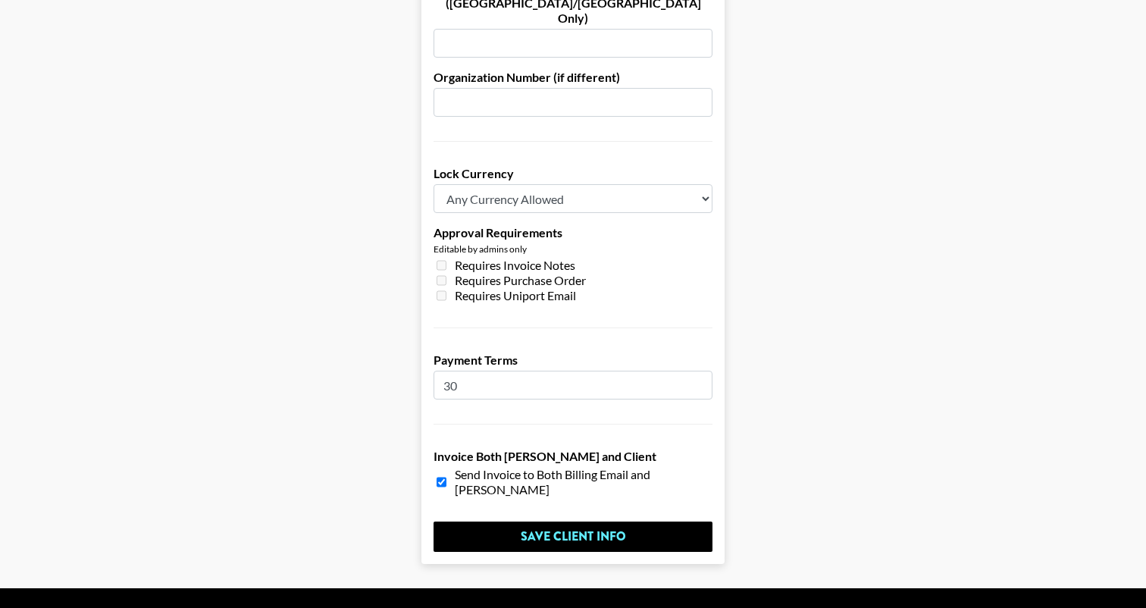
scroll to position [1128, 0]
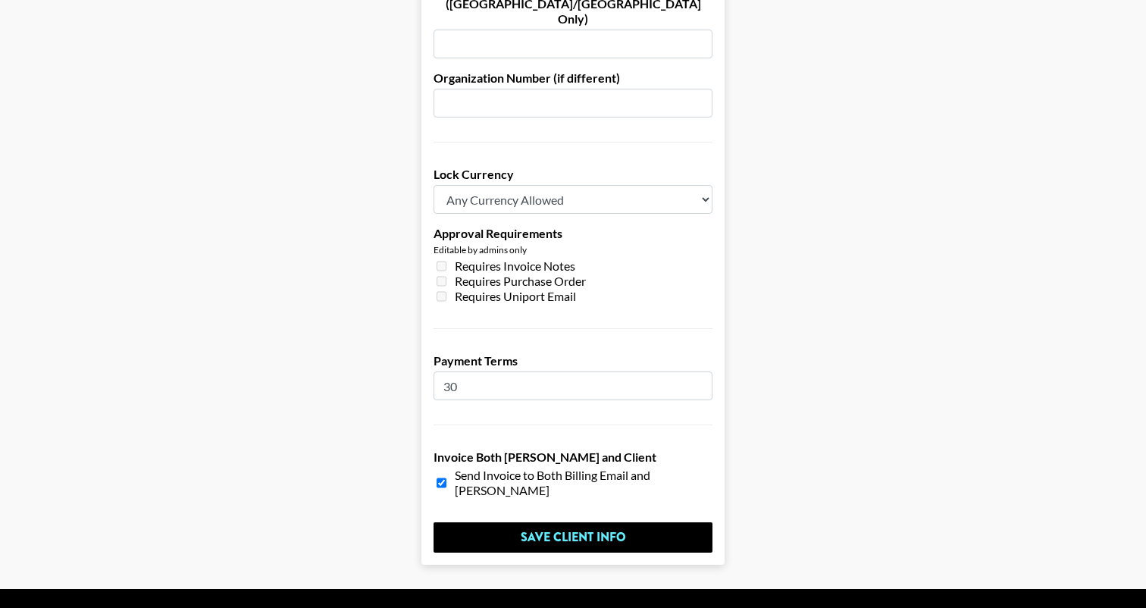
click at [498, 371] on input "30" at bounding box center [573, 385] width 279 height 29
type input "3"
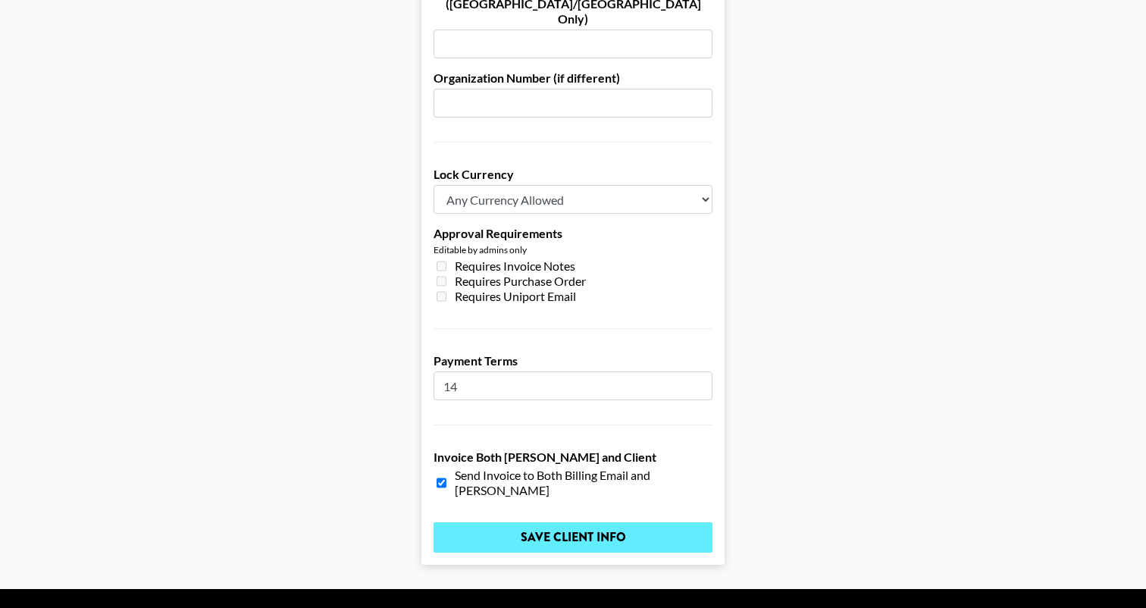
type input "14"
click at [546, 522] on input "Save Client Info" at bounding box center [573, 537] width 279 height 30
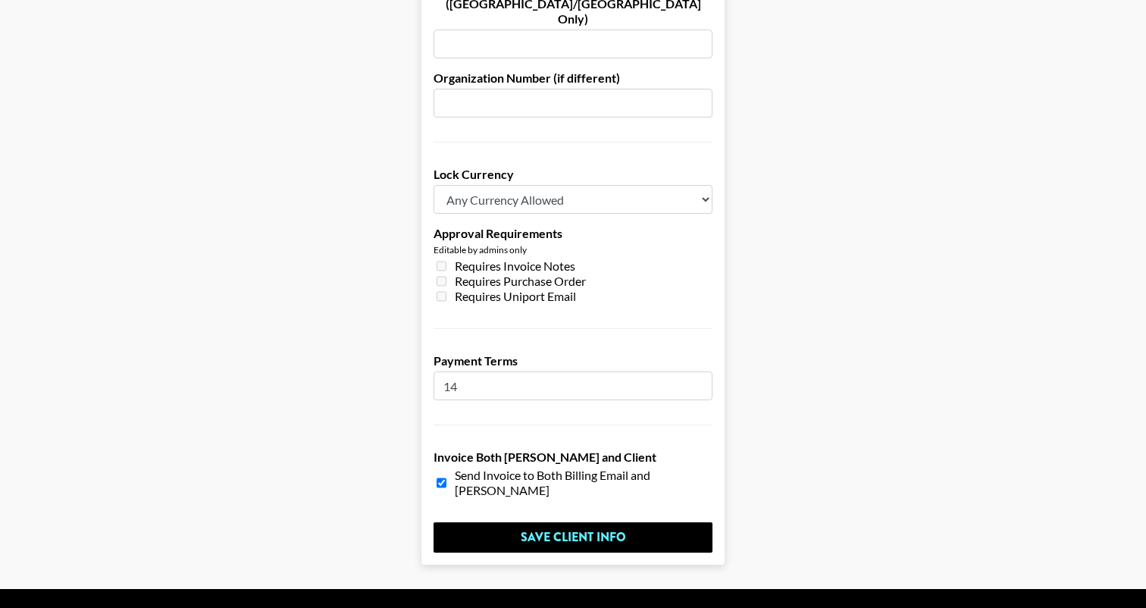
scroll to position [0, 0]
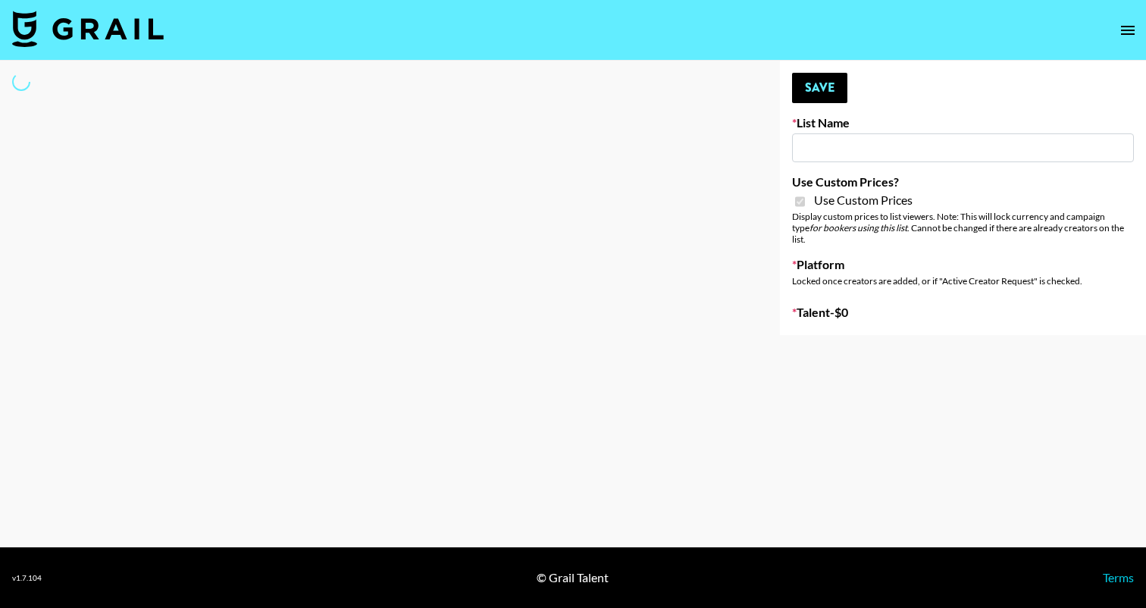
type input "Nourish"
checkbox input "true"
select select "Brand"
